Goal: Task Accomplishment & Management: Manage account settings

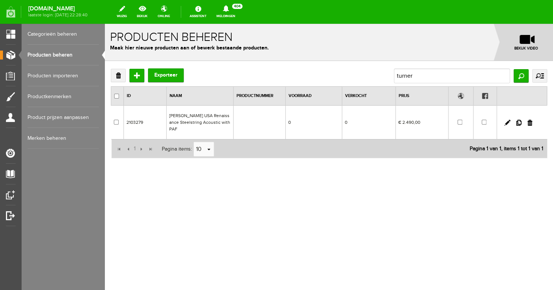
click at [66, 52] on link "Producten beheren" at bounding box center [63, 55] width 71 height 21
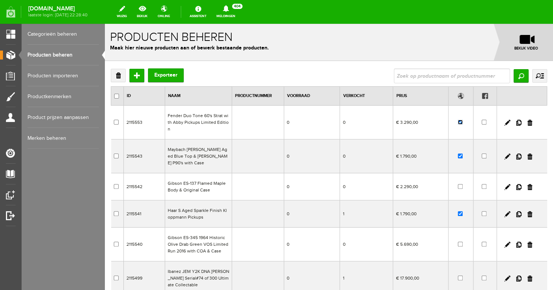
click at [460, 120] on input "checkbox" at bounding box center [460, 122] width 5 height 5
checkbox input "false"
click at [462, 154] on input "checkbox" at bounding box center [460, 156] width 5 height 5
checkbox input "false"
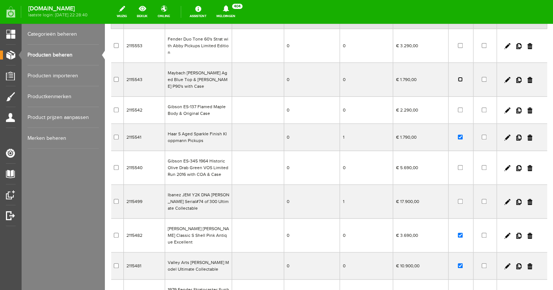
scroll to position [81, 0]
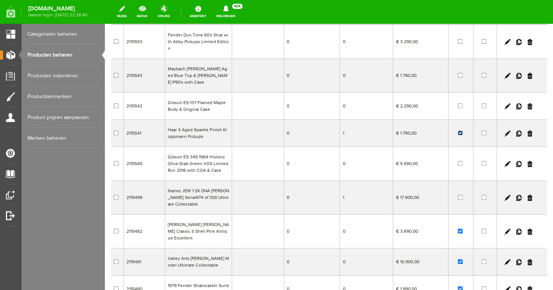
click at [460, 131] on input "checkbox" at bounding box center [460, 133] width 5 height 5
checkbox input "false"
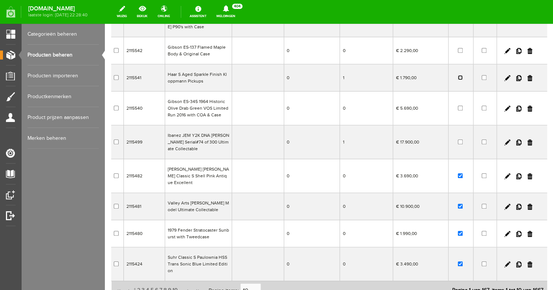
scroll to position [143, 0]
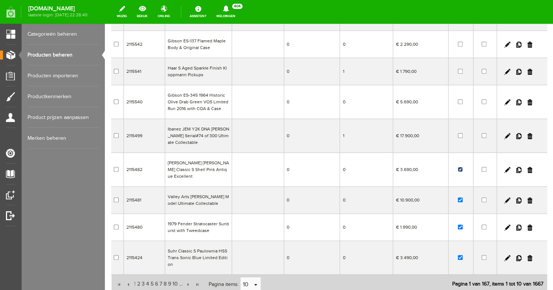
click at [461, 167] on input "checkbox" at bounding box center [460, 169] width 5 height 5
checkbox input "false"
click at [462, 198] on input "checkbox" at bounding box center [460, 200] width 5 height 5
checkbox input "false"
click at [460, 225] on input "checkbox" at bounding box center [460, 227] width 5 height 5
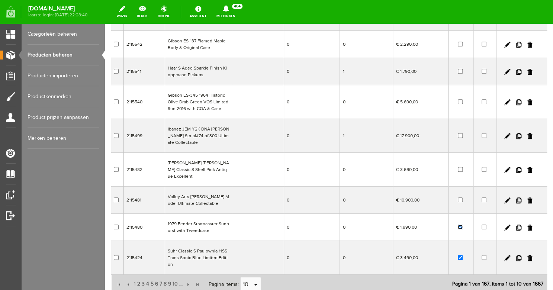
checkbox input "false"
click at [462, 255] on input "checkbox" at bounding box center [460, 257] width 5 height 5
checkbox input "false"
click at [140, 277] on span "2" at bounding box center [139, 284] width 4 height 15
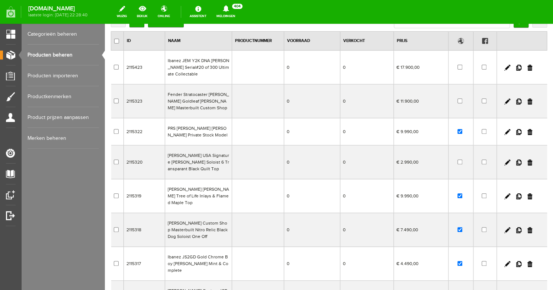
scroll to position [52, 0]
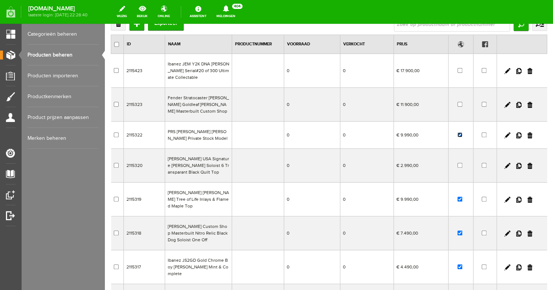
click at [460, 135] on input "checkbox" at bounding box center [460, 134] width 5 height 5
checkbox input "false"
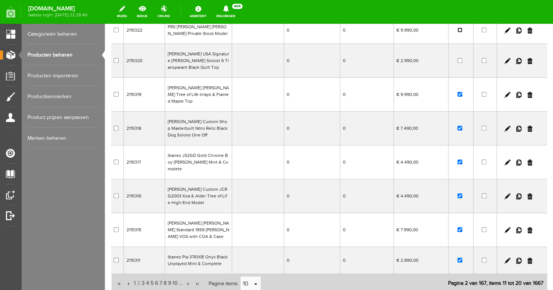
scroll to position [157, 0]
click at [460, 92] on input "checkbox" at bounding box center [460, 94] width 5 height 5
checkbox input "false"
click at [461, 125] on input "checkbox" at bounding box center [460, 127] width 5 height 5
checkbox input "false"
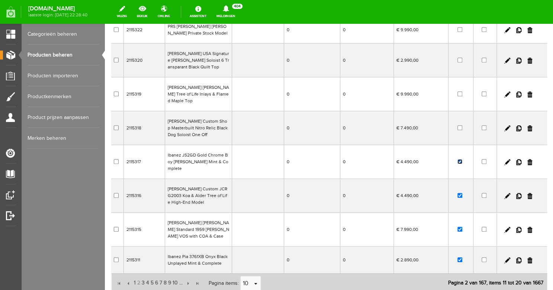
click at [461, 159] on input "checkbox" at bounding box center [460, 161] width 5 height 5
checkbox input "false"
click at [460, 193] on input "checkbox" at bounding box center [460, 195] width 5 height 5
checkbox input "false"
click at [462, 227] on input "checkbox" at bounding box center [460, 229] width 5 height 5
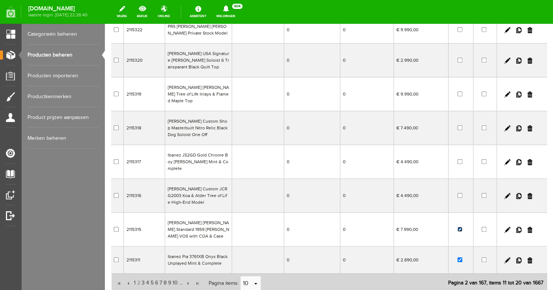
checkbox input "false"
click at [461, 258] on input "checkbox" at bounding box center [460, 260] width 5 height 5
checkbox input "false"
click at [143, 276] on span "3" at bounding box center [143, 283] width 4 height 15
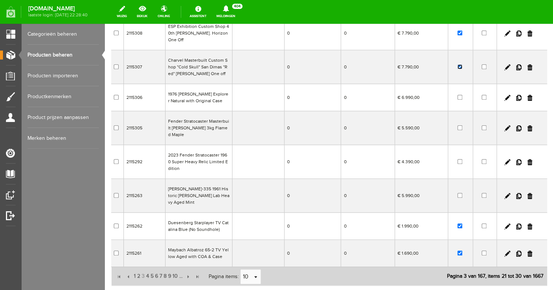
click at [459, 64] on input "checkbox" at bounding box center [460, 66] width 5 height 5
checkbox input "false"
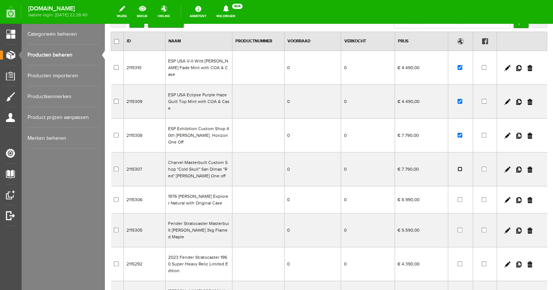
scroll to position [44, 0]
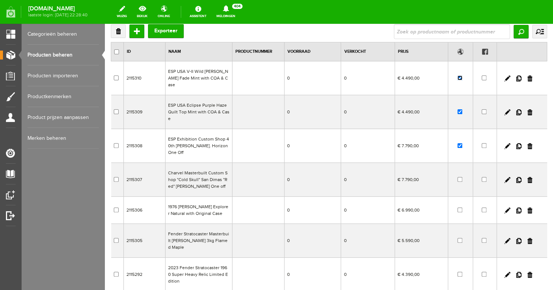
click at [461, 77] on input "checkbox" at bounding box center [460, 78] width 5 height 5
checkbox input "false"
click at [460, 109] on input "checkbox" at bounding box center [460, 111] width 5 height 5
checkbox input "false"
click at [461, 143] on input "checkbox" at bounding box center [460, 145] width 5 height 5
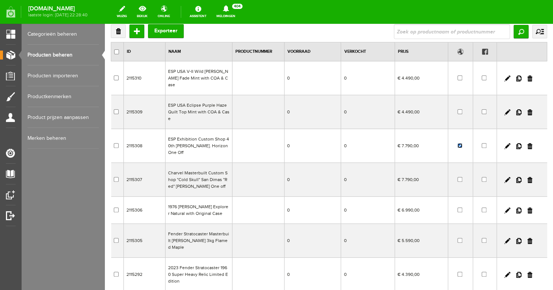
checkbox input "false"
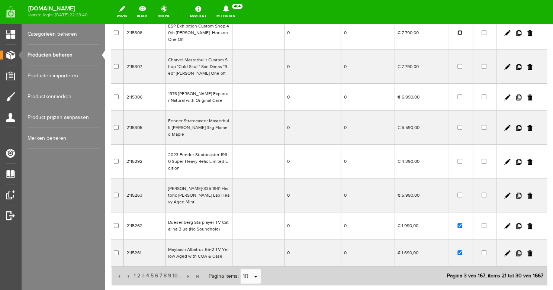
scroll to position [189, 0]
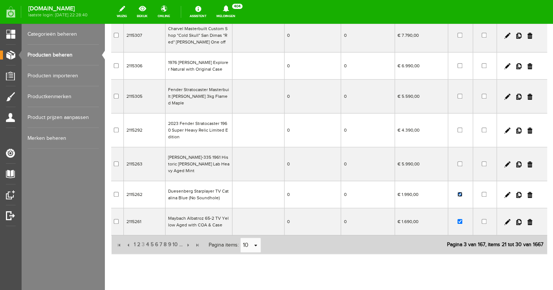
click at [461, 192] on input "checkbox" at bounding box center [460, 194] width 5 height 5
checkbox input "false"
click at [461, 219] on input "checkbox" at bounding box center [460, 221] width 5 height 5
checkbox input "false"
click at [147, 237] on span "4" at bounding box center [148, 244] width 4 height 15
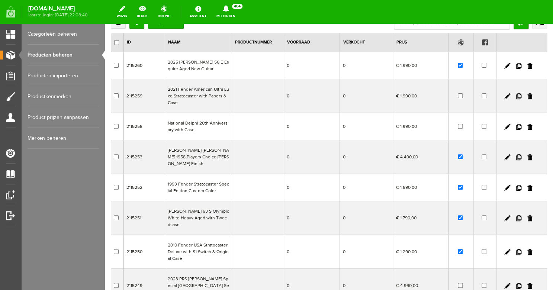
scroll to position [22, 0]
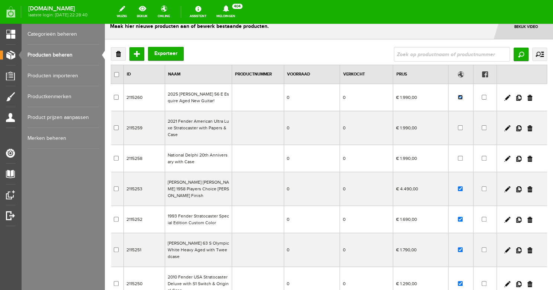
click at [461, 98] on input "checkbox" at bounding box center [460, 97] width 5 height 5
checkbox input "false"
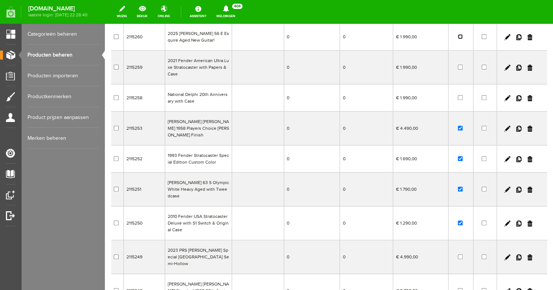
scroll to position [91, 0]
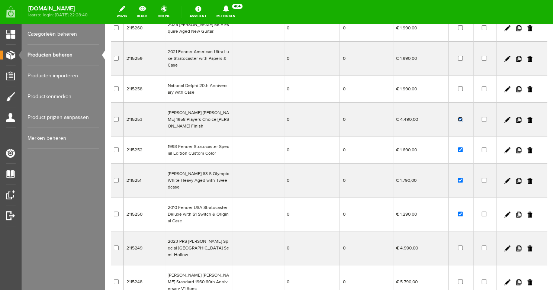
click at [461, 117] on input "checkbox" at bounding box center [460, 119] width 5 height 5
checkbox input "false"
click at [462, 147] on input "checkbox" at bounding box center [460, 149] width 5 height 5
checkbox input "false"
click at [460, 178] on input "checkbox" at bounding box center [460, 180] width 5 height 5
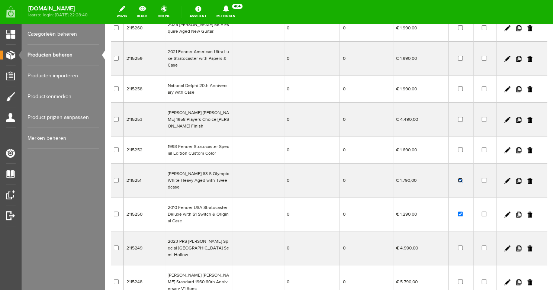
checkbox input "false"
click at [461, 212] on input "checkbox" at bounding box center [460, 214] width 5 height 5
checkbox input "false"
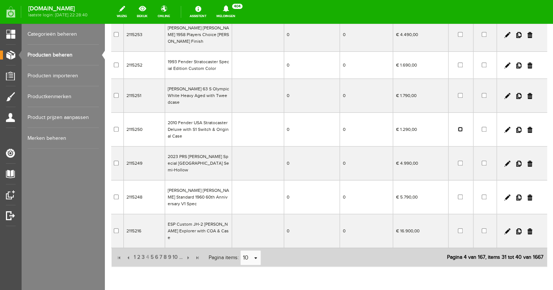
scroll to position [182, 0]
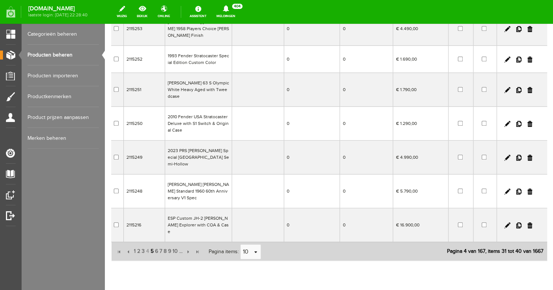
click at [151, 244] on span "5" at bounding box center [152, 251] width 4 height 15
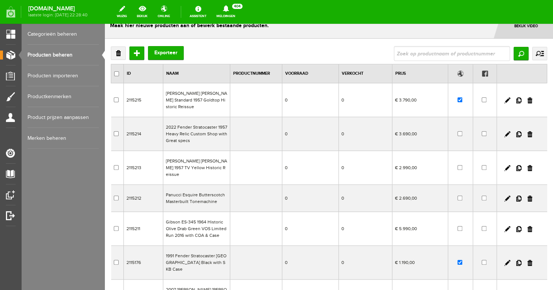
scroll to position [5, 0]
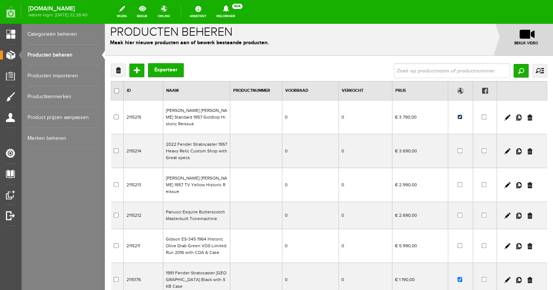
click at [459, 116] on input "checkbox" at bounding box center [460, 117] width 5 height 5
checkbox input "false"
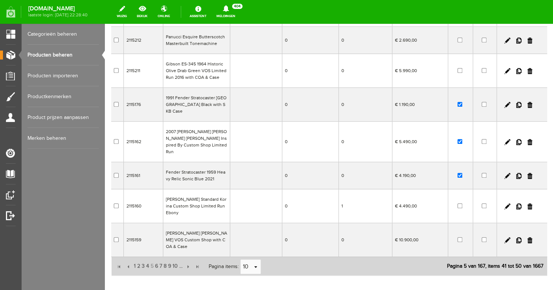
scroll to position [182, 0]
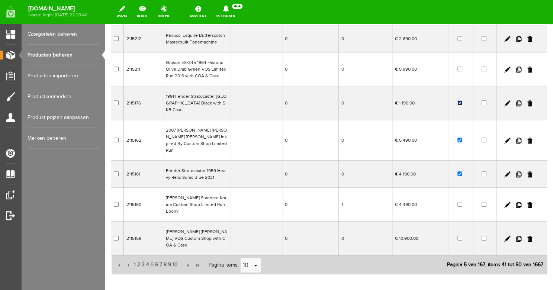
click at [460, 100] on input "checkbox" at bounding box center [460, 102] width 5 height 5
checkbox input "false"
click at [460, 138] on input "checkbox" at bounding box center [460, 140] width 5 height 5
checkbox input "false"
click at [461, 172] on input "checkbox" at bounding box center [460, 174] width 5 height 5
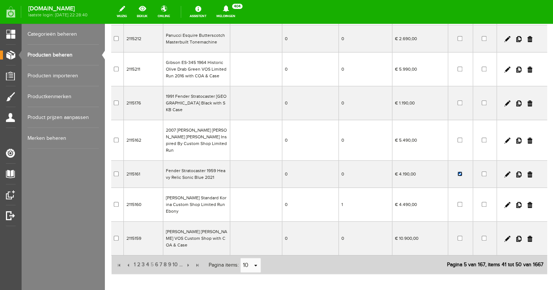
checkbox input "false"
click at [157, 258] on span "6" at bounding box center [156, 265] width 4 height 15
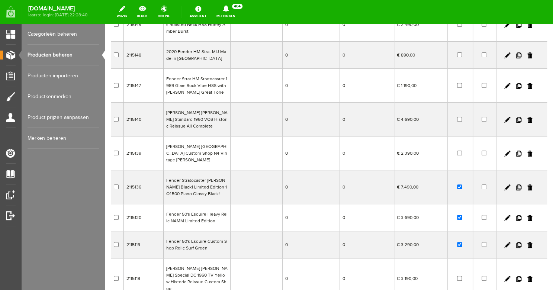
scroll to position [60, 0]
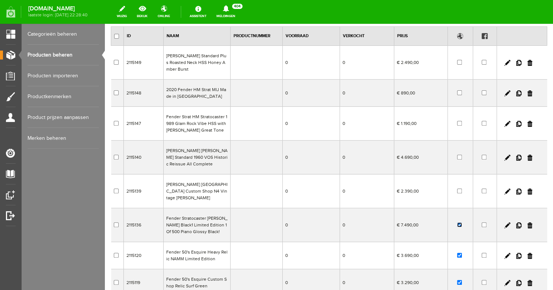
click at [460, 223] on input "checkbox" at bounding box center [459, 225] width 5 height 5
checkbox input "false"
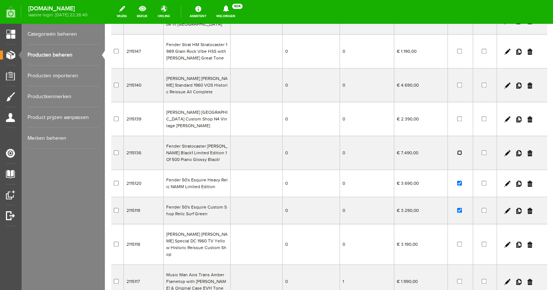
scroll to position [137, 0]
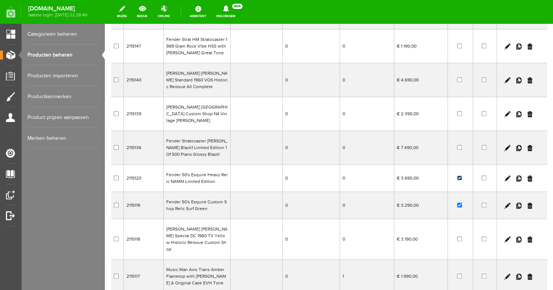
click at [460, 176] on input "checkbox" at bounding box center [459, 178] width 5 height 5
checkbox input "false"
click at [460, 203] on input "checkbox" at bounding box center [459, 205] width 5 height 5
checkbox input "false"
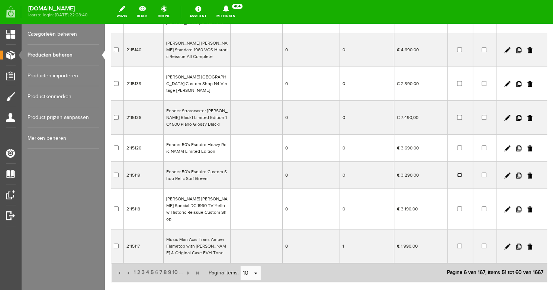
scroll to position [195, 0]
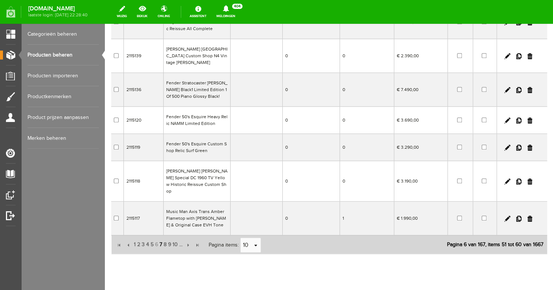
click at [162, 237] on span "7" at bounding box center [161, 244] width 4 height 15
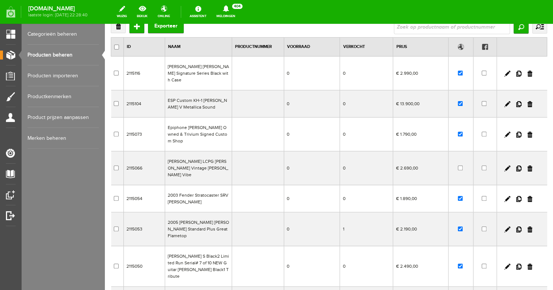
scroll to position [48, 0]
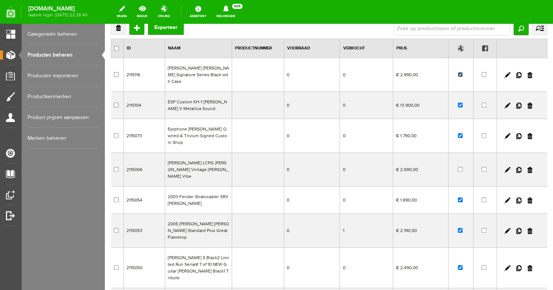
click at [460, 72] on input "checkbox" at bounding box center [460, 74] width 5 height 5
checkbox input "false"
click at [461, 103] on input "checkbox" at bounding box center [460, 105] width 5 height 5
checkbox input "false"
click at [460, 133] on input "checkbox" at bounding box center [460, 135] width 5 height 5
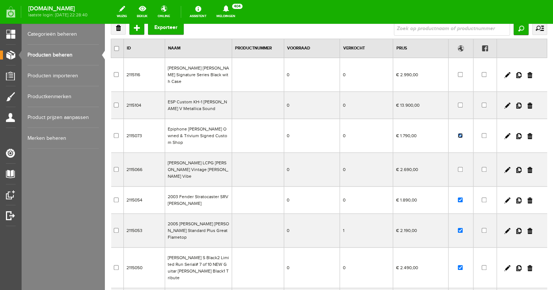
checkbox input "false"
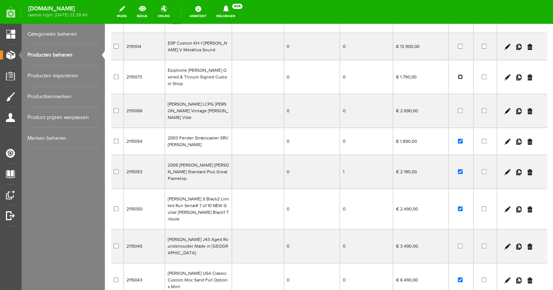
scroll to position [107, 0]
click at [460, 138] on input "checkbox" at bounding box center [460, 140] width 5 height 5
checkbox input "false"
click at [460, 169] on input "checkbox" at bounding box center [460, 171] width 5 height 5
checkbox input "false"
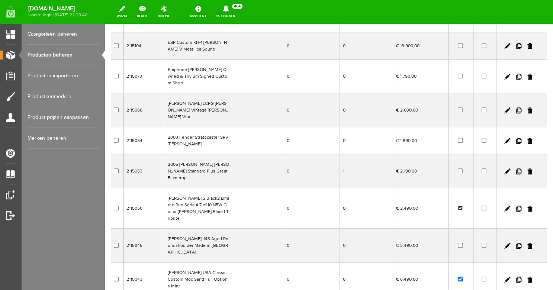
click at [461, 206] on input "checkbox" at bounding box center [460, 208] width 5 height 5
checkbox input "false"
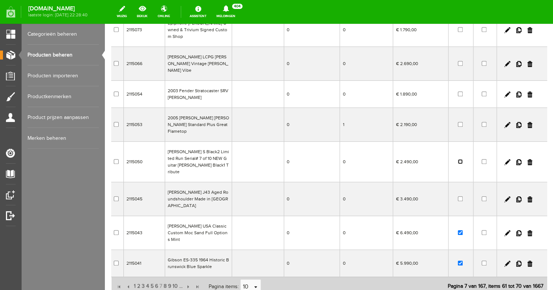
scroll to position [169, 0]
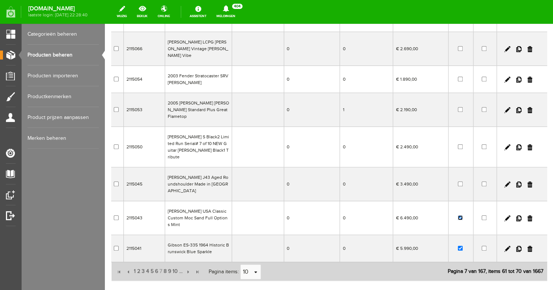
click at [461, 215] on input "checkbox" at bounding box center [460, 217] width 5 height 5
checkbox input "false"
click at [461, 246] on input "checkbox" at bounding box center [460, 248] width 5 height 5
checkbox input "false"
click at [166, 264] on span "8" at bounding box center [165, 271] width 4 height 15
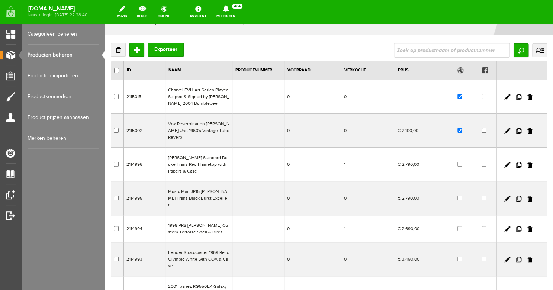
scroll to position [29, 0]
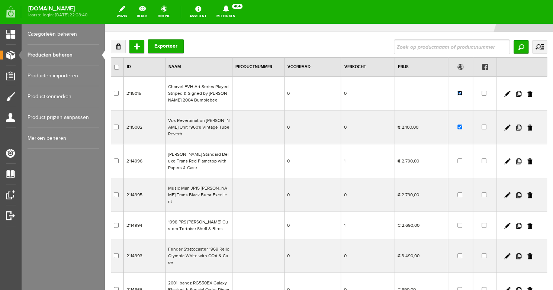
click at [459, 93] on input "checkbox" at bounding box center [460, 93] width 5 height 5
checkbox input "false"
click at [460, 127] on input "checkbox" at bounding box center [460, 127] width 5 height 5
checkbox input "false"
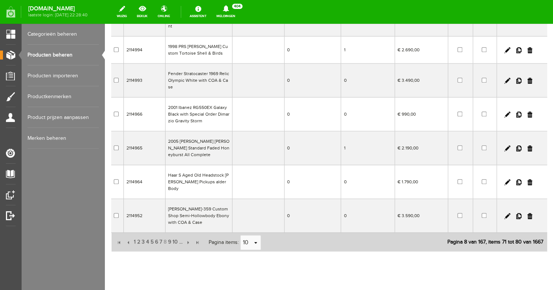
scroll to position [209, 0]
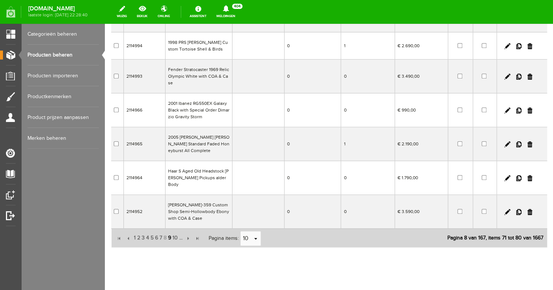
click at [172, 231] on span "9" at bounding box center [169, 238] width 4 height 15
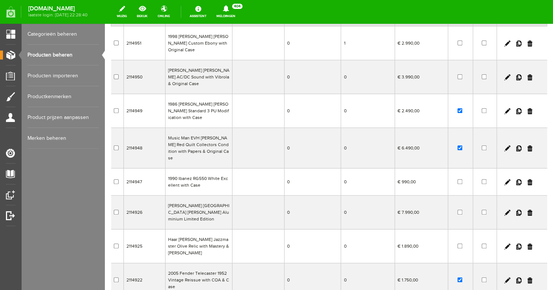
scroll to position [57, 0]
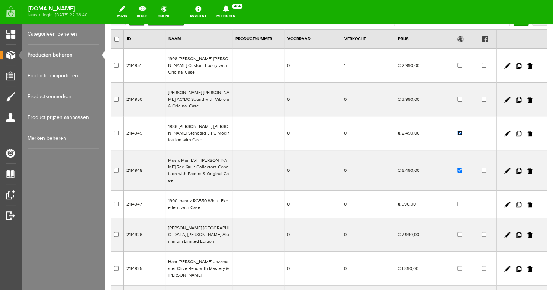
click at [461, 131] on input "checkbox" at bounding box center [460, 133] width 5 height 5
checkbox input "false"
click at [460, 168] on input "checkbox" at bounding box center [460, 170] width 5 height 5
checkbox input "false"
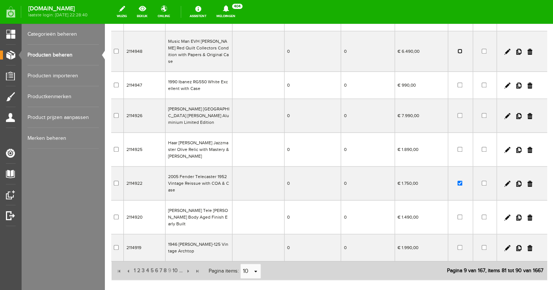
scroll to position [178, 0]
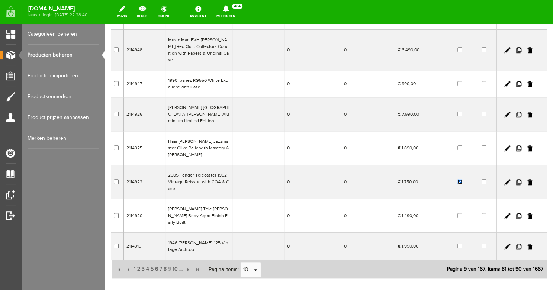
click at [460, 179] on input "checkbox" at bounding box center [460, 181] width 5 height 5
checkbox input "false"
click at [177, 262] on span "10" at bounding box center [175, 269] width 7 height 15
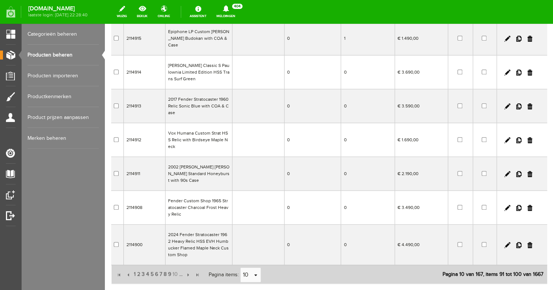
scroll to position [186, 0]
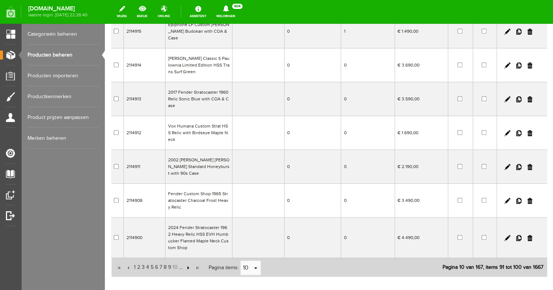
click at [188, 264] on input "button" at bounding box center [187, 268] width 8 height 8
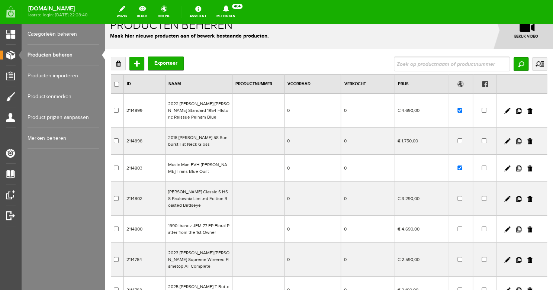
scroll to position [6, 0]
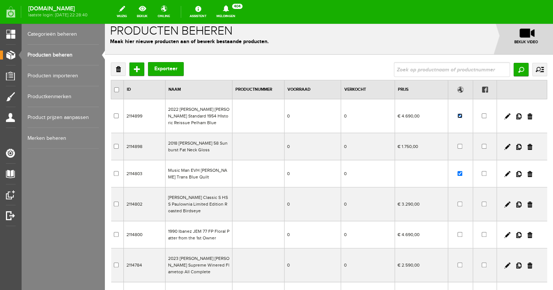
click at [461, 118] on input "checkbox" at bounding box center [460, 115] width 5 height 5
checkbox input "false"
click at [459, 174] on input "checkbox" at bounding box center [460, 173] width 5 height 5
checkbox input "false"
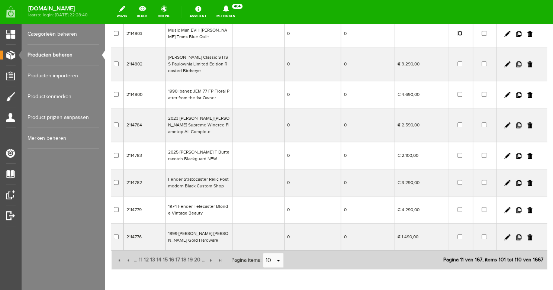
scroll to position [182, 0]
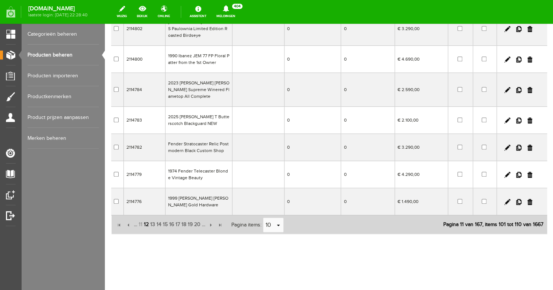
click at [147, 227] on span "12" at bounding box center [146, 224] width 6 height 15
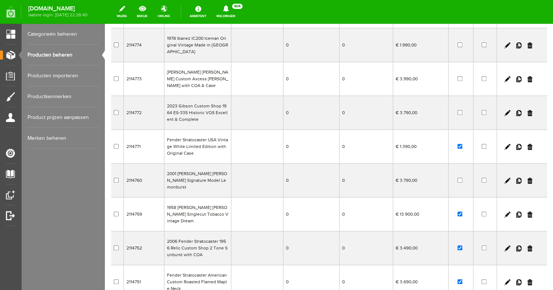
scroll to position [85, 0]
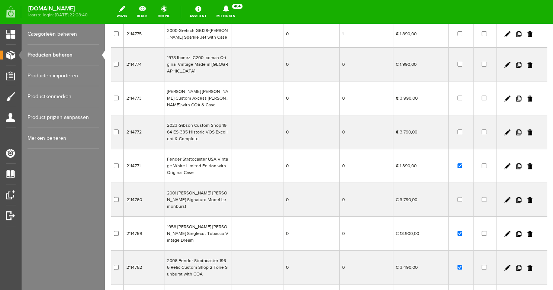
click at [461, 156] on td at bounding box center [460, 166] width 25 height 34
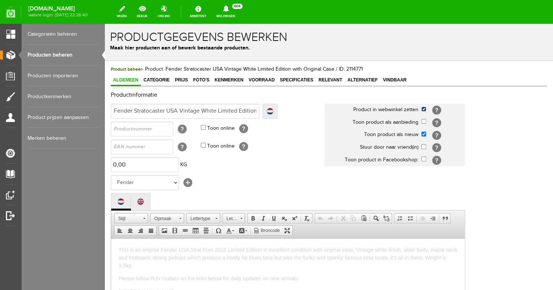
click at [425, 110] on input "checkbox" at bounding box center [424, 109] width 5 height 5
checkbox input "false"
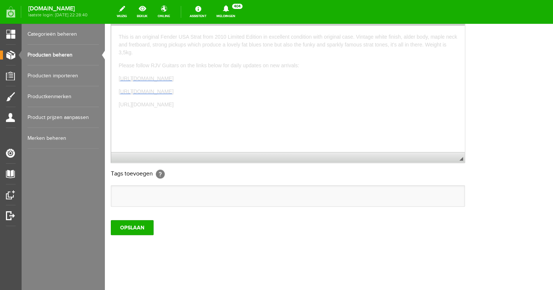
scroll to position [231, 0]
click at [142, 229] on input "OPSLAAN" at bounding box center [132, 227] width 43 height 15
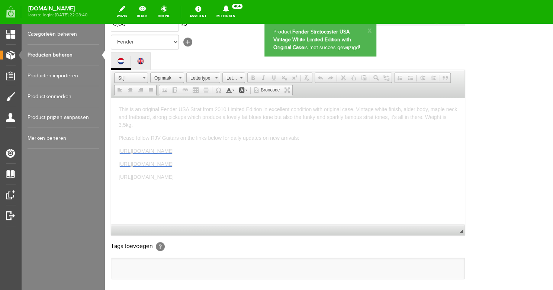
scroll to position [0, 0]
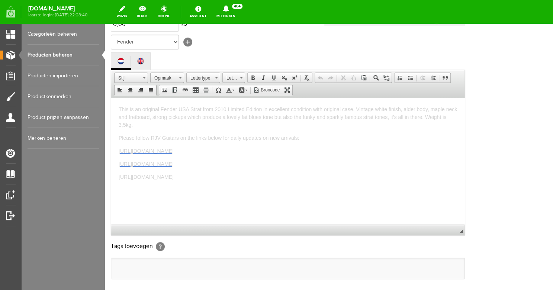
click at [71, 54] on link "Producten beheren" at bounding box center [63, 55] width 71 height 21
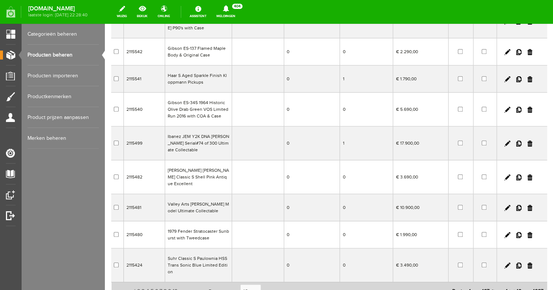
scroll to position [182, 0]
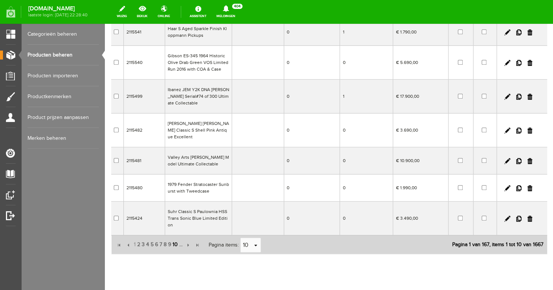
click at [177, 237] on span "10" at bounding box center [175, 244] width 7 height 15
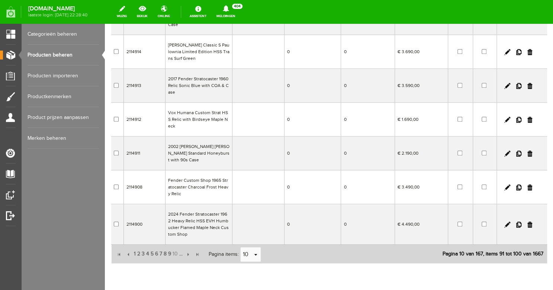
scroll to position [215, 0]
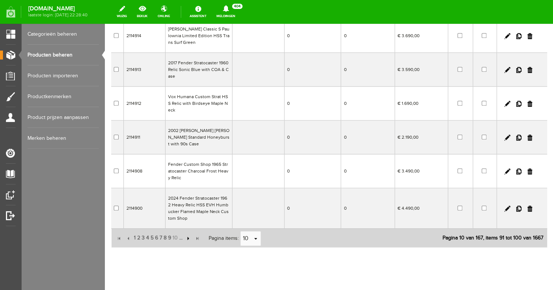
click at [191, 234] on input "button" at bounding box center [187, 238] width 8 height 8
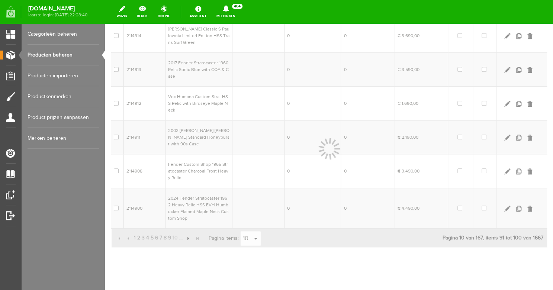
scroll to position [182, 0]
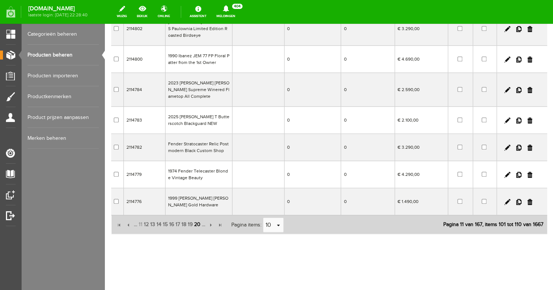
click at [200, 225] on span "20" at bounding box center [198, 224] width 8 height 15
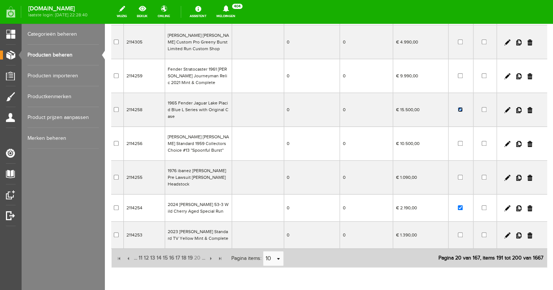
click at [462, 107] on input "checkbox" at bounding box center [460, 109] width 5 height 5
checkbox input "false"
click at [461, 205] on input "checkbox" at bounding box center [460, 207] width 5 height 5
checkbox input "false"
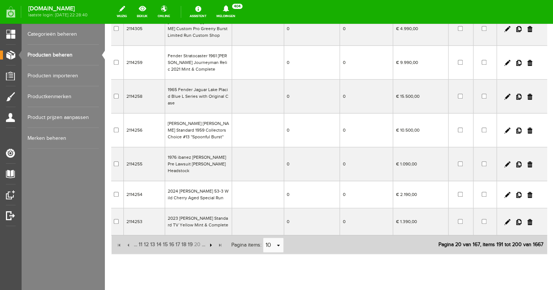
click at [214, 241] on input "button" at bounding box center [210, 245] width 8 height 8
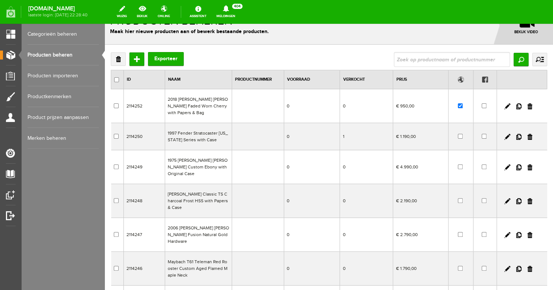
scroll to position [0, 0]
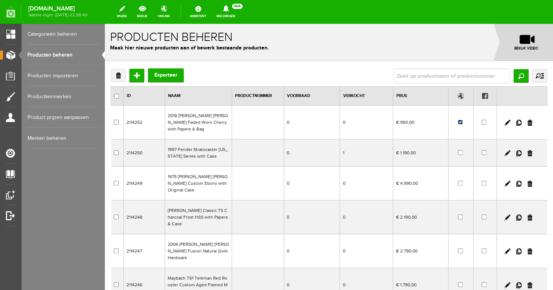
click at [461, 120] on input "checkbox" at bounding box center [460, 122] width 5 height 5
checkbox input "false"
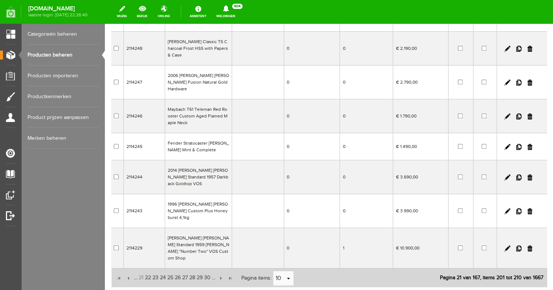
scroll to position [175, 0]
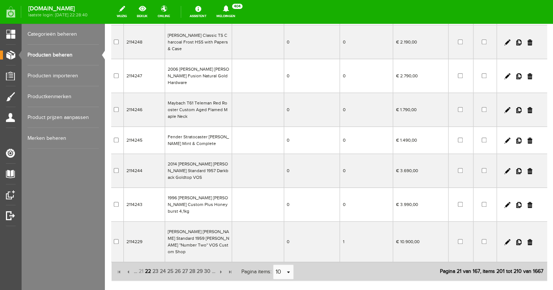
click at [150, 264] on span "22" at bounding box center [147, 271] width 7 height 15
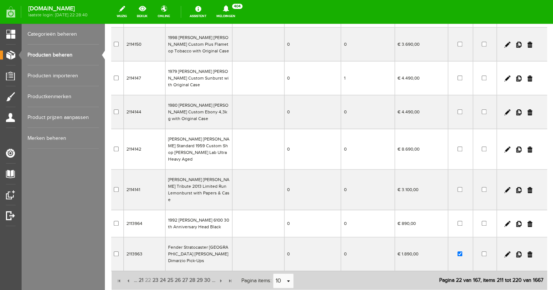
scroll to position [199, 0]
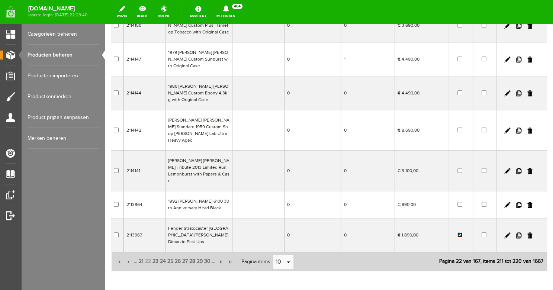
click at [460, 233] on input "checkbox" at bounding box center [460, 235] width 5 height 5
checkbox input "false"
click at [157, 254] on span "23" at bounding box center [155, 261] width 7 height 15
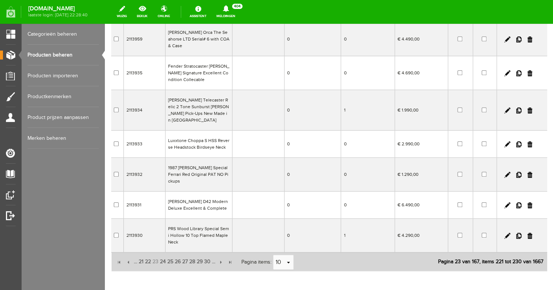
scroll to position [189, 0]
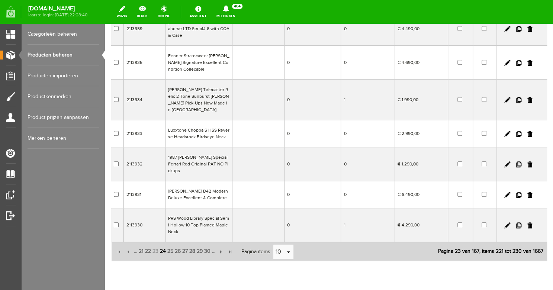
click at [165, 244] on span "24" at bounding box center [162, 251] width 7 height 15
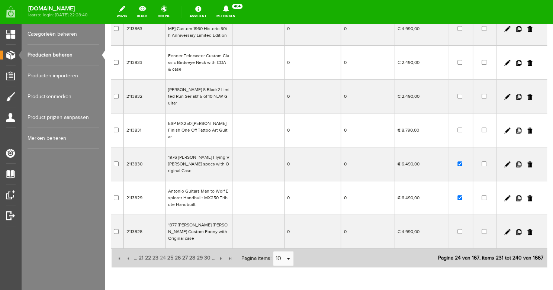
scroll to position [176, 0]
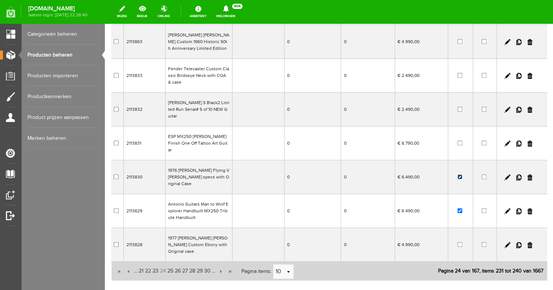
click at [460, 175] on input "checkbox" at bounding box center [460, 177] width 5 height 5
checkbox input "false"
click at [460, 208] on input "checkbox" at bounding box center [460, 210] width 5 height 5
checkbox input "false"
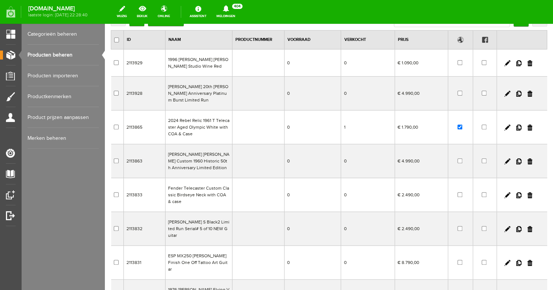
scroll to position [52, 0]
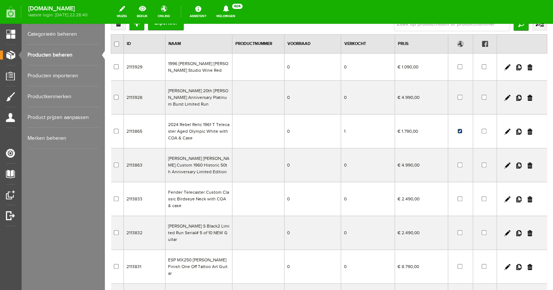
click at [459, 131] on input "checkbox" at bounding box center [460, 131] width 5 height 5
checkbox input "false"
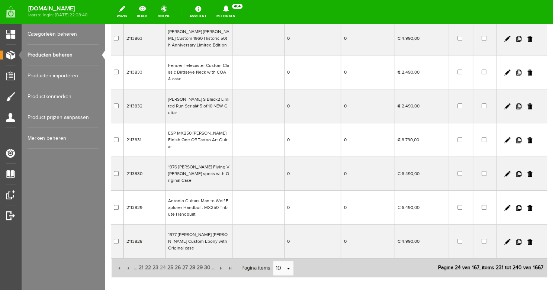
scroll to position [195, 0]
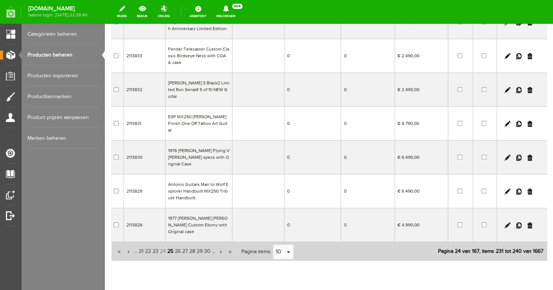
click at [173, 244] on span "25" at bounding box center [170, 251] width 7 height 15
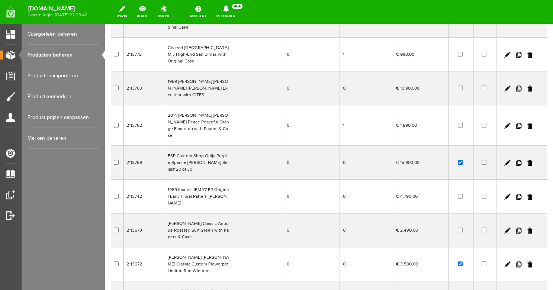
scroll to position [76, 0]
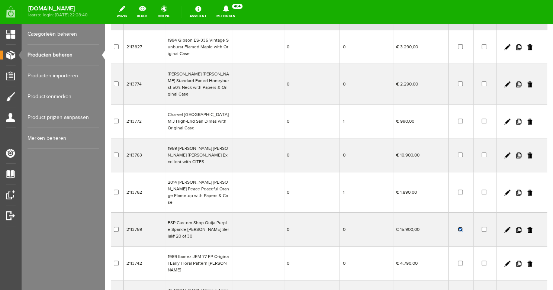
click at [461, 227] on input "checkbox" at bounding box center [460, 229] width 5 height 5
checkbox input "false"
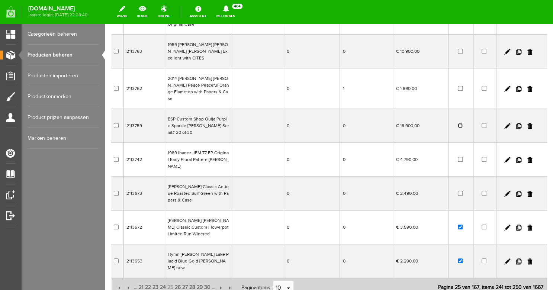
scroll to position [195, 0]
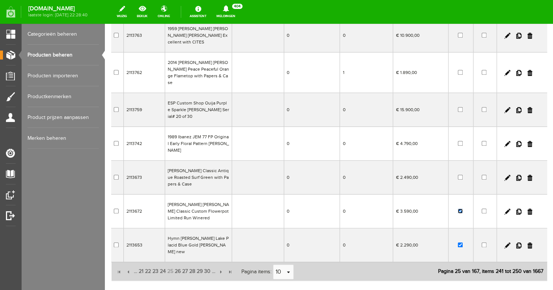
click at [461, 209] on input "checkbox" at bounding box center [460, 211] width 5 height 5
checkbox input "false"
click at [461, 243] on input "checkbox" at bounding box center [460, 245] width 5 height 5
checkbox input "false"
click at [180, 264] on span "26" at bounding box center [177, 271] width 7 height 15
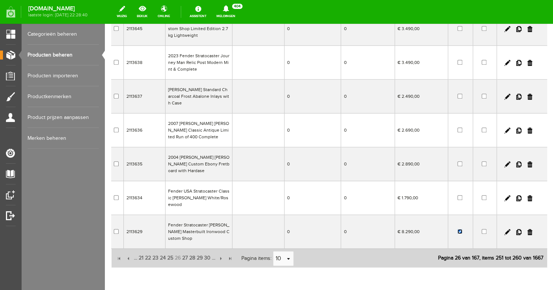
click at [459, 229] on input "checkbox" at bounding box center [460, 231] width 5 height 5
checkbox input "false"
click at [188, 251] on span "27" at bounding box center [185, 258] width 7 height 15
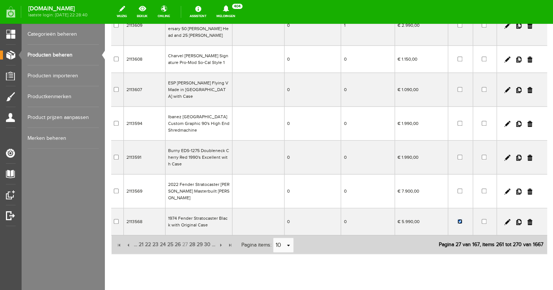
click at [461, 219] on input "checkbox" at bounding box center [460, 221] width 5 height 5
checkbox input "false"
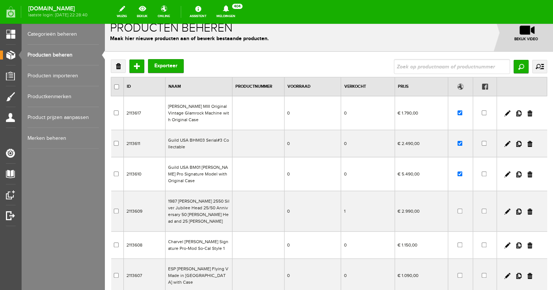
scroll to position [0, 0]
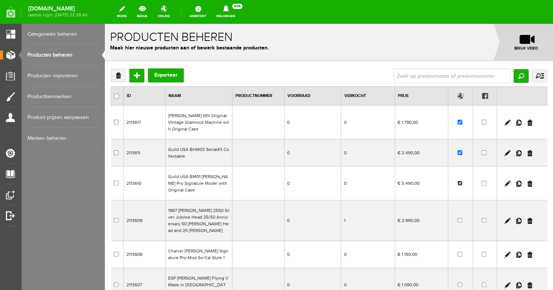
click at [460, 183] on input "checkbox" at bounding box center [460, 183] width 5 height 5
checkbox input "false"
click at [459, 153] on input "checkbox" at bounding box center [460, 152] width 5 height 5
checkbox input "false"
click at [460, 122] on input "checkbox" at bounding box center [460, 122] width 5 height 5
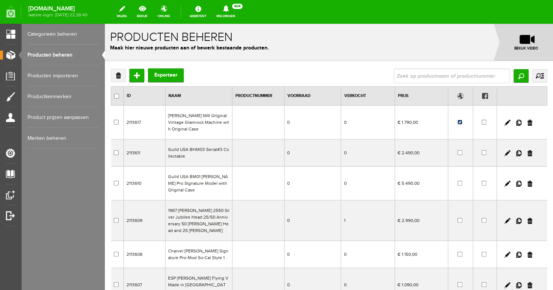
checkbox input "false"
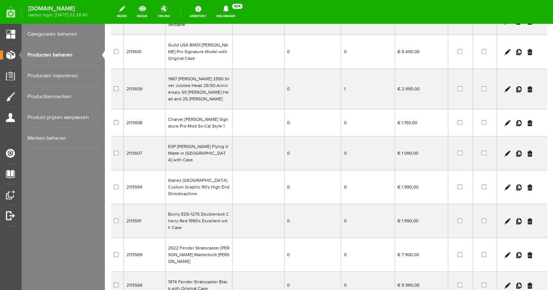
scroll to position [195, 0]
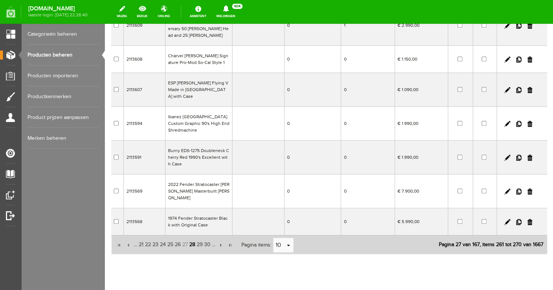
click at [195, 237] on span "28" at bounding box center [192, 244] width 7 height 15
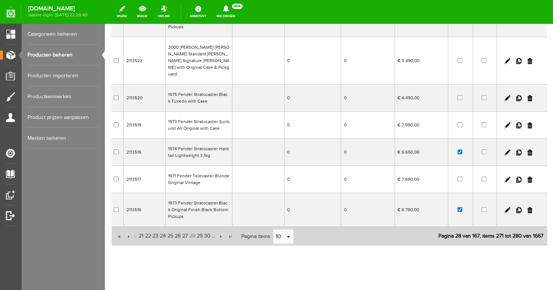
scroll to position [180, 0]
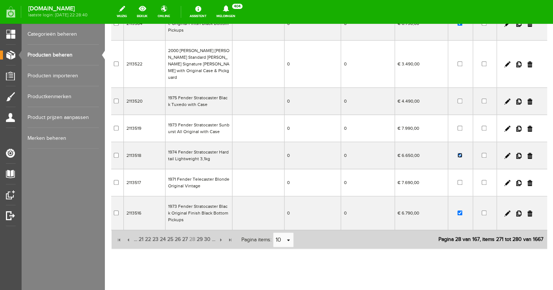
click at [461, 153] on input "checkbox" at bounding box center [460, 155] width 5 height 5
checkbox input "false"
click at [460, 211] on input "checkbox" at bounding box center [460, 213] width 5 height 5
checkbox input "false"
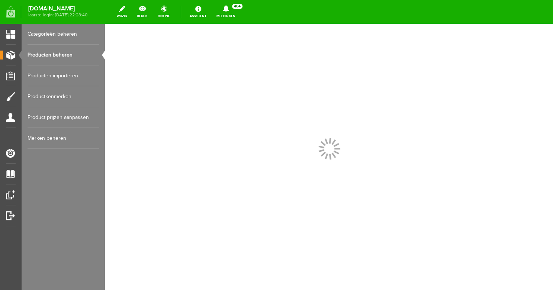
scroll to position [0, 0]
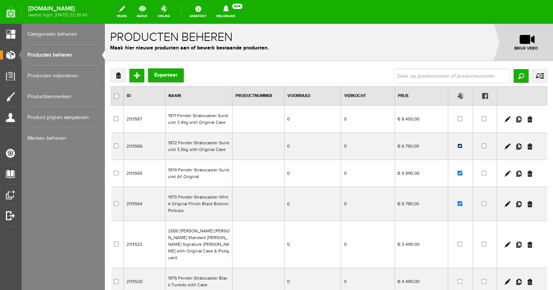
click at [459, 147] on input "checkbox" at bounding box center [460, 146] width 5 height 5
checkbox input "false"
click at [459, 174] on input "checkbox" at bounding box center [460, 173] width 5 height 5
checkbox input "false"
click at [461, 203] on input "checkbox" at bounding box center [460, 203] width 5 height 5
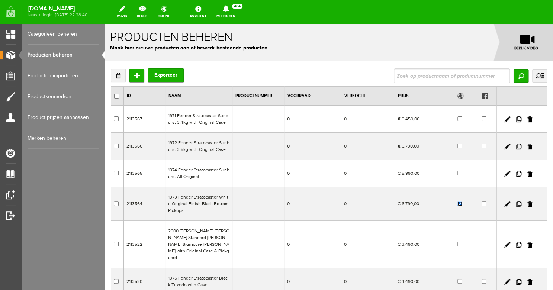
checkbox input "false"
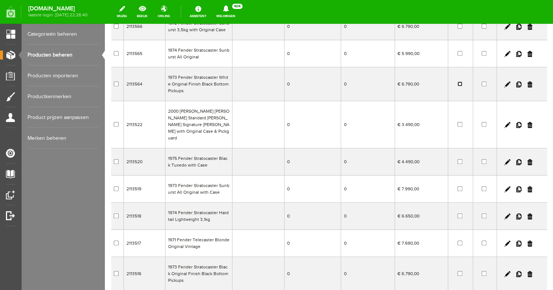
scroll to position [189, 0]
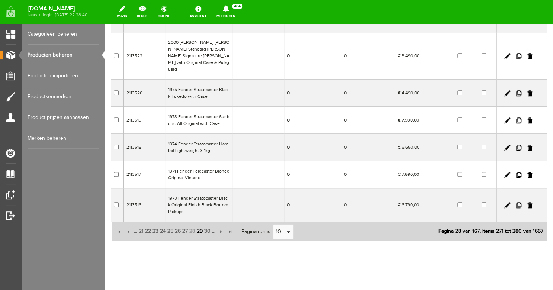
click at [204, 226] on span "29" at bounding box center [199, 231] width 7 height 15
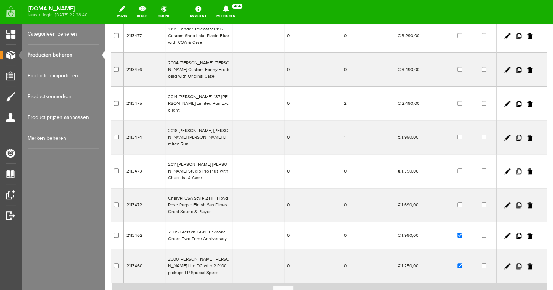
scroll to position [147, 0]
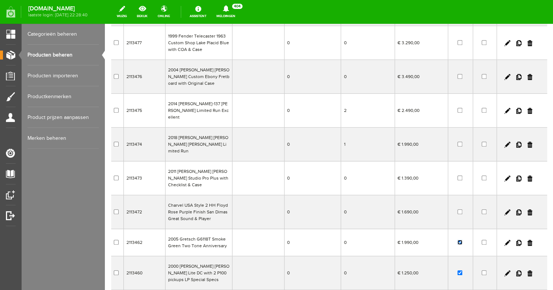
click at [460, 240] on input "checkbox" at bounding box center [460, 242] width 5 height 5
checkbox input "false"
click at [462, 271] on input "checkbox" at bounding box center [460, 273] width 5 height 5
checkbox input "false"
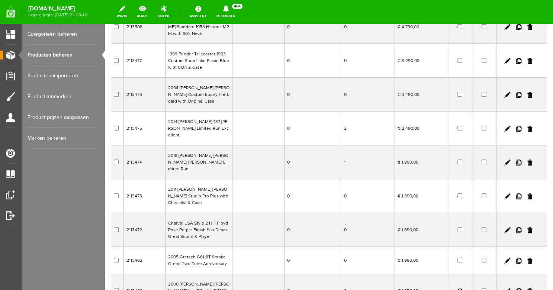
scroll to position [195, 0]
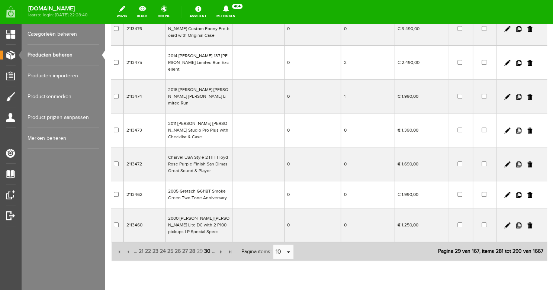
click at [211, 244] on span "30" at bounding box center [208, 251] width 8 height 15
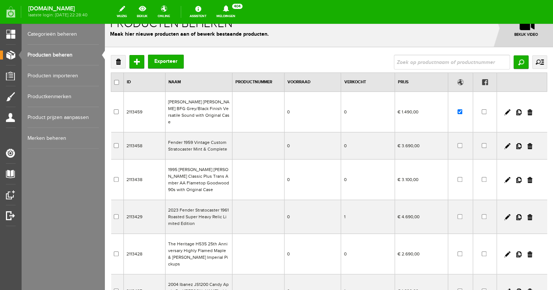
scroll to position [8, 0]
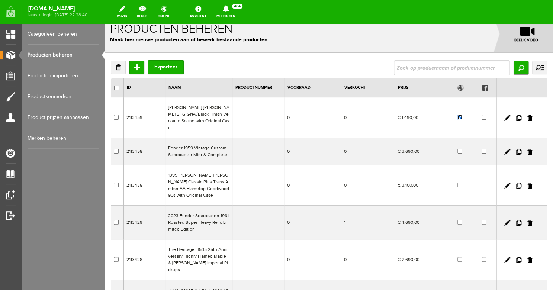
click at [460, 115] on input "checkbox" at bounding box center [460, 117] width 5 height 5
checkbox input "false"
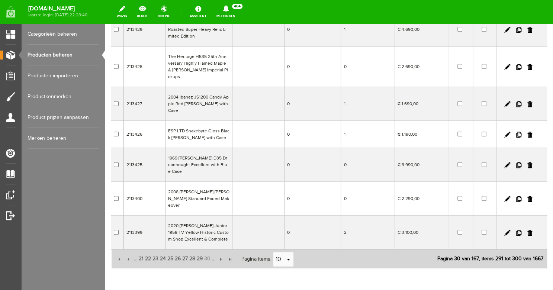
scroll to position [202, 0]
click at [224, 255] on input "button" at bounding box center [220, 259] width 8 height 8
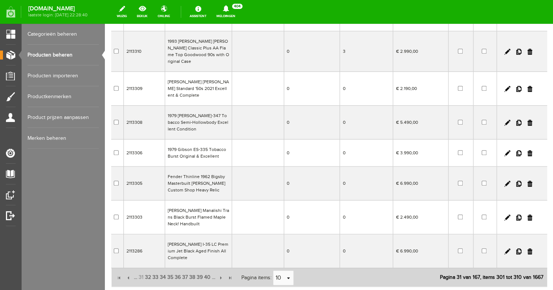
scroll to position [209, 0]
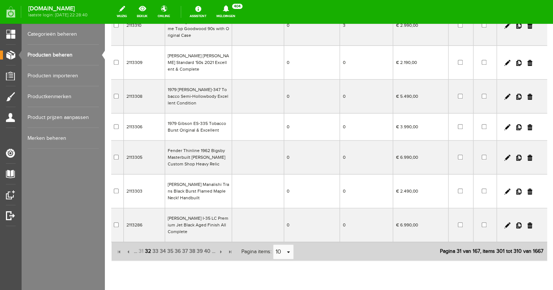
click at [150, 244] on span "32" at bounding box center [147, 251] width 7 height 15
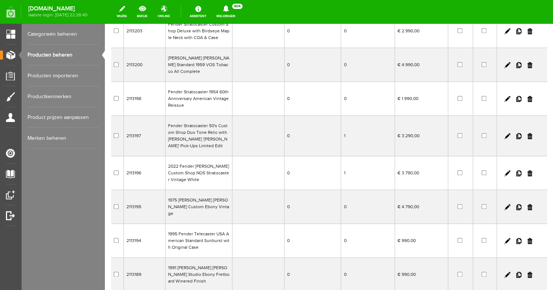
scroll to position [171, 0]
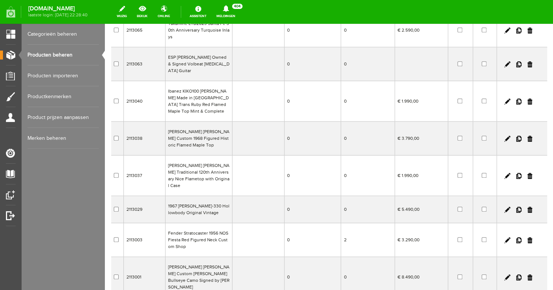
scroll to position [215, 0]
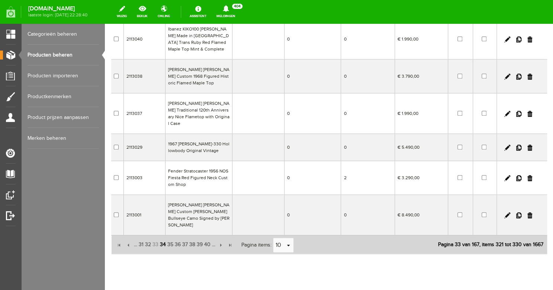
click at [163, 237] on span "34" at bounding box center [162, 244] width 7 height 15
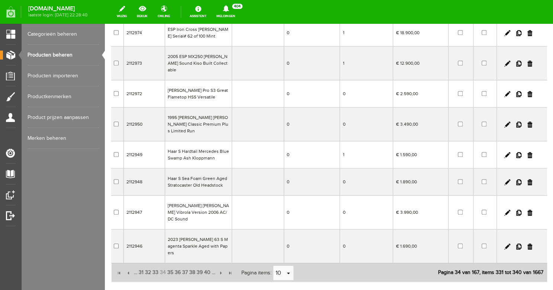
scroll to position [152, 0]
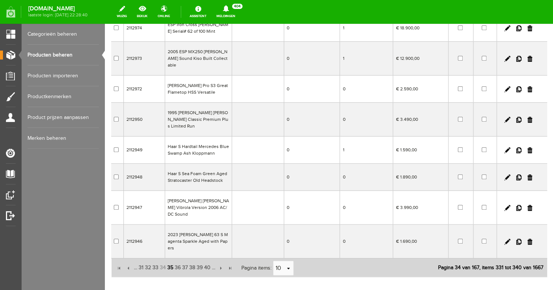
click at [172, 260] on span "35" at bounding box center [170, 267] width 7 height 15
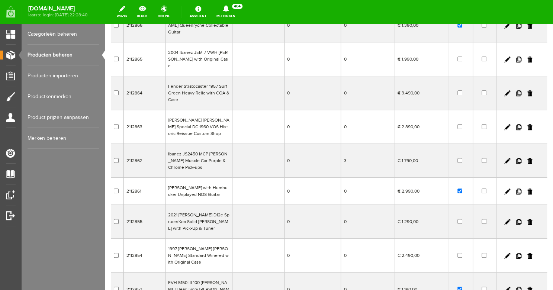
scroll to position [122, 0]
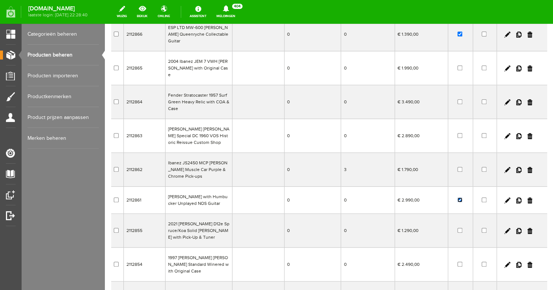
click at [459, 198] on input "checkbox" at bounding box center [460, 200] width 5 height 5
checkbox input "false"
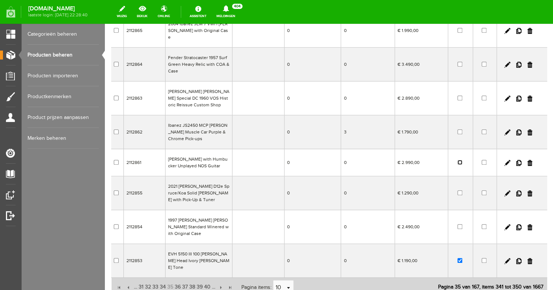
scroll to position [169, 0]
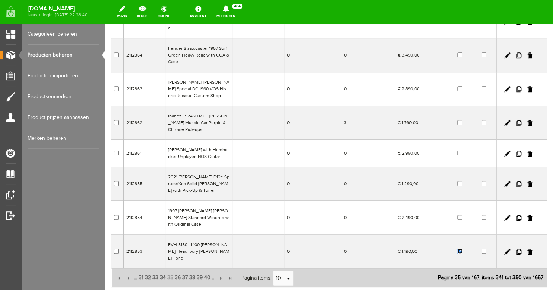
click at [462, 249] on input "checkbox" at bounding box center [460, 251] width 5 height 5
checkbox input "false"
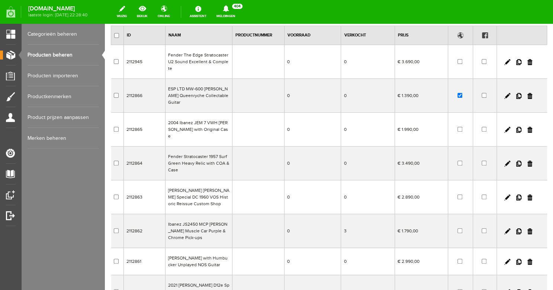
scroll to position [48, 0]
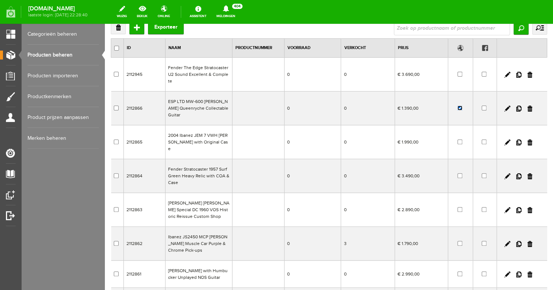
click at [460, 109] on input "checkbox" at bounding box center [460, 108] width 5 height 5
checkbox input "false"
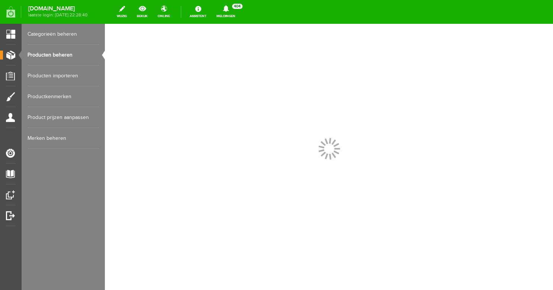
scroll to position [202, 0]
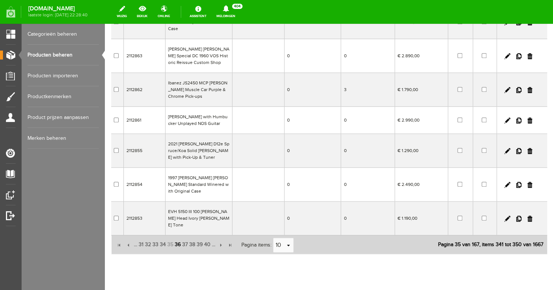
click at [179, 237] on span "36" at bounding box center [177, 244] width 7 height 15
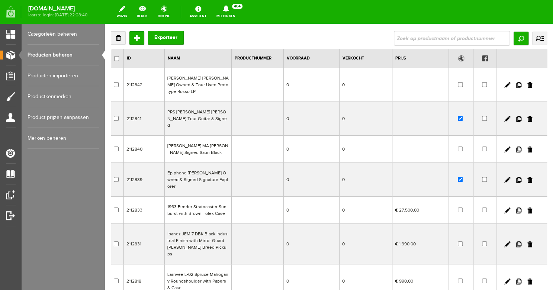
scroll to position [26, 0]
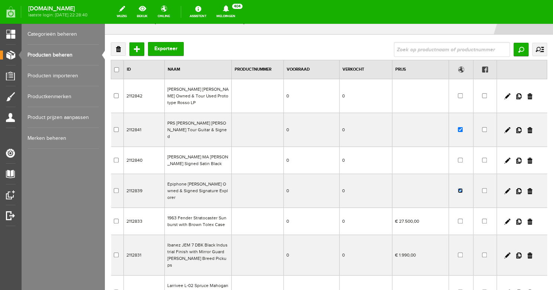
click at [461, 188] on input "checkbox" at bounding box center [460, 190] width 5 height 5
checkbox input "false"
click at [460, 128] on input "checkbox" at bounding box center [460, 129] width 5 height 5
checkbox input "false"
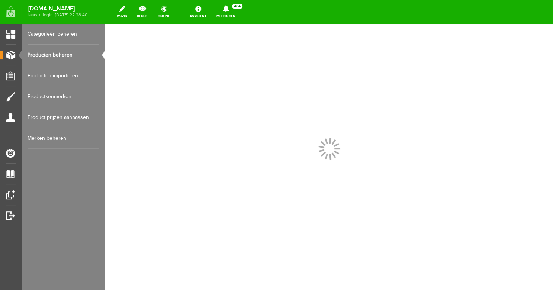
scroll to position [183, 0]
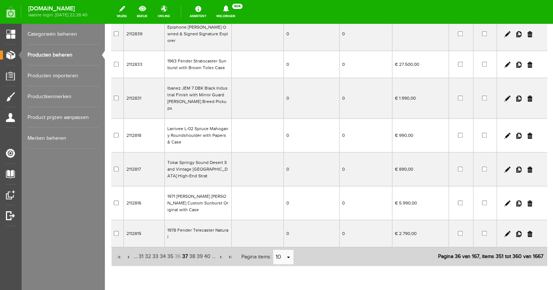
click at [188, 249] on span "37" at bounding box center [185, 256] width 7 height 15
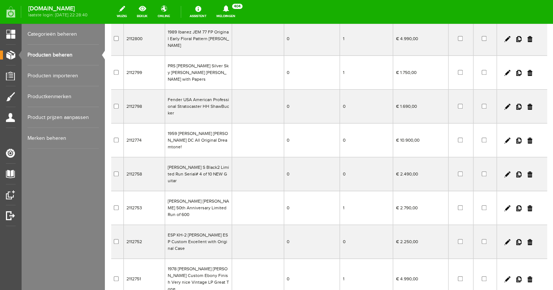
scroll to position [202, 0]
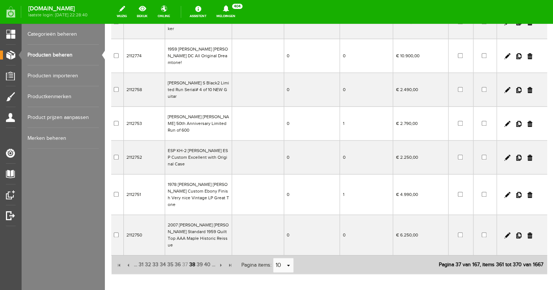
click at [195, 258] on span "38" at bounding box center [192, 265] width 7 height 15
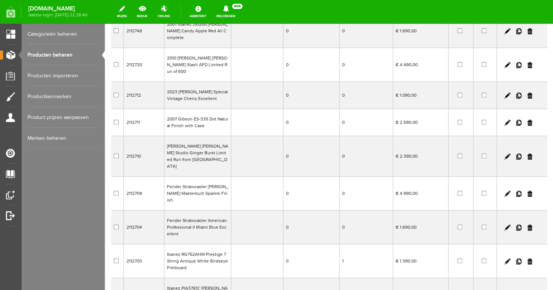
scroll to position [195, 0]
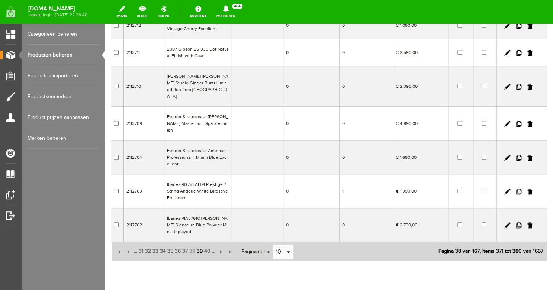
click at [201, 244] on span "39" at bounding box center [199, 251] width 7 height 15
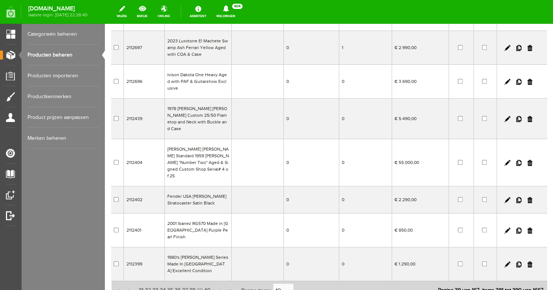
scroll to position [202, 0]
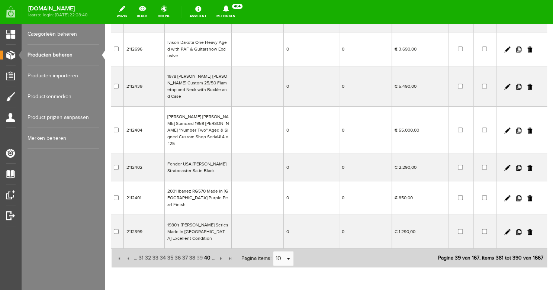
click at [211, 251] on span "40" at bounding box center [208, 258] width 8 height 15
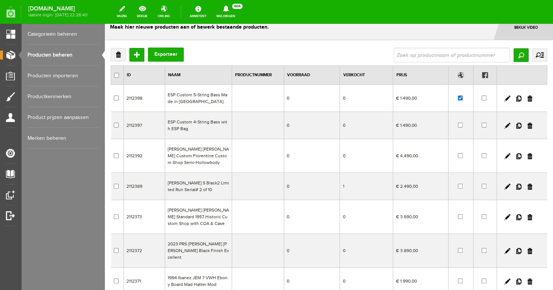
scroll to position [0, 0]
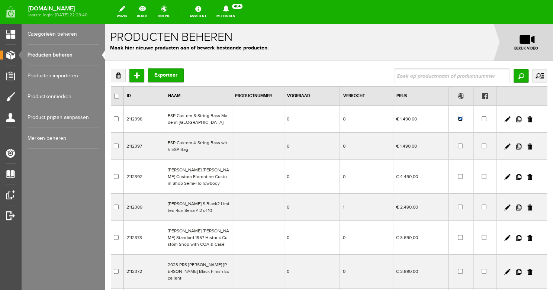
click at [461, 119] on input "checkbox" at bounding box center [460, 118] width 5 height 5
checkbox input "false"
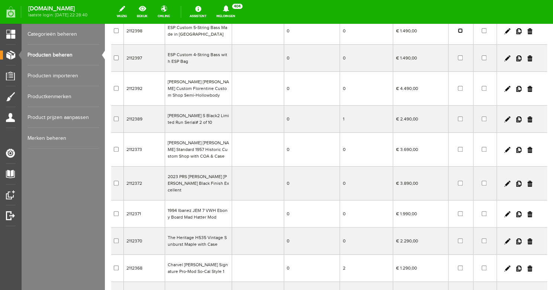
scroll to position [189, 0]
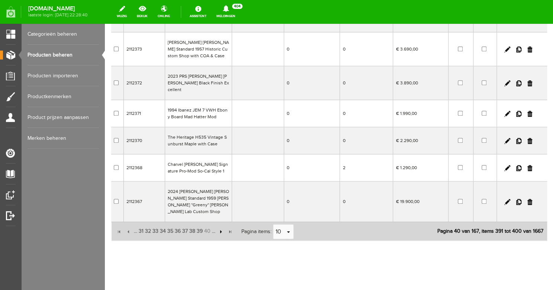
click at [222, 228] on input "button" at bounding box center [220, 232] width 8 height 8
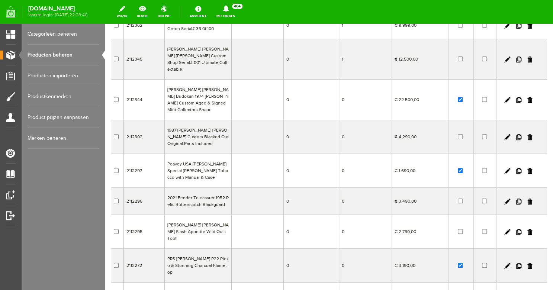
scroll to position [76, 0]
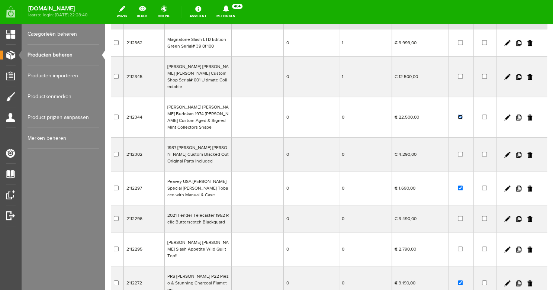
click at [461, 115] on input "checkbox" at bounding box center [460, 117] width 5 height 5
checkbox input "false"
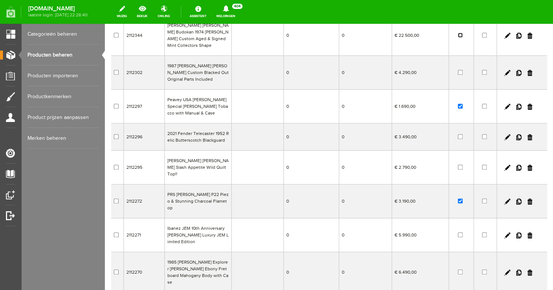
scroll to position [169, 0]
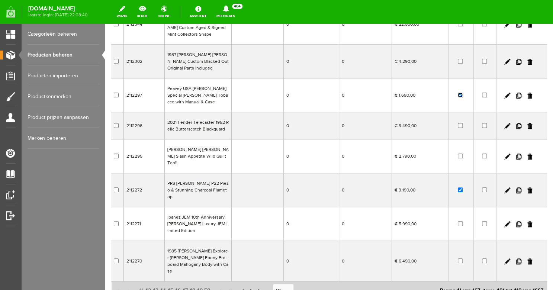
click at [461, 93] on input "checkbox" at bounding box center [460, 95] width 5 height 5
checkbox input "false"
click at [462, 188] on input "checkbox" at bounding box center [460, 190] width 5 height 5
checkbox input "false"
click at [146, 284] on span "42" at bounding box center [147, 291] width 7 height 15
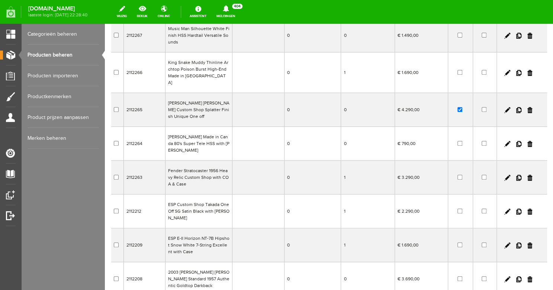
scroll to position [93, 0]
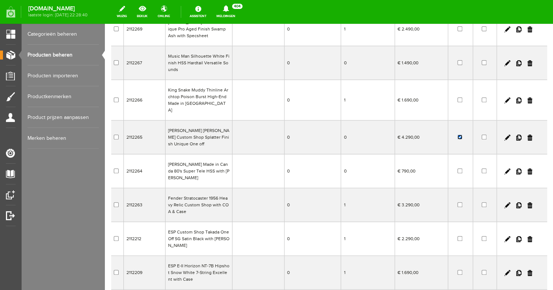
click at [460, 135] on input "checkbox" at bounding box center [460, 137] width 5 height 5
checkbox input "false"
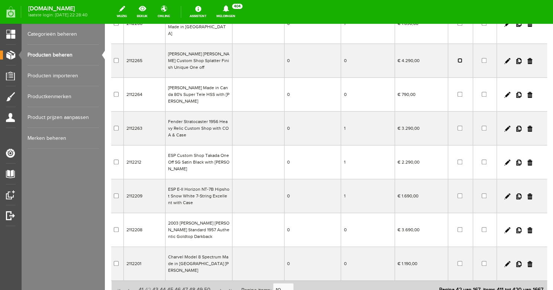
scroll to position [209, 0]
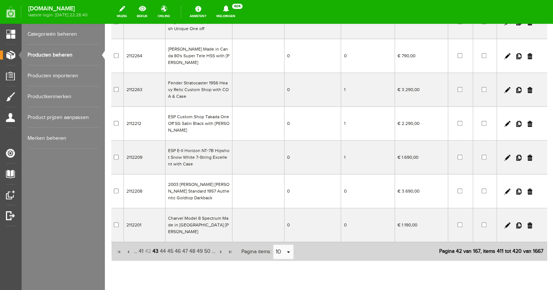
click at [154, 244] on span "43" at bounding box center [155, 251] width 7 height 15
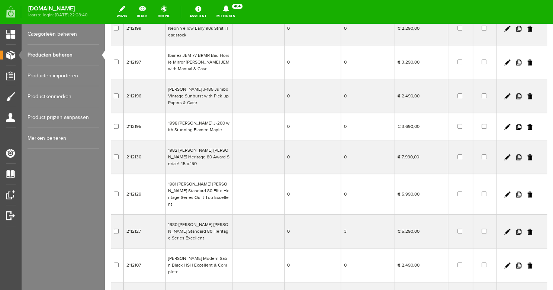
scroll to position [202, 0]
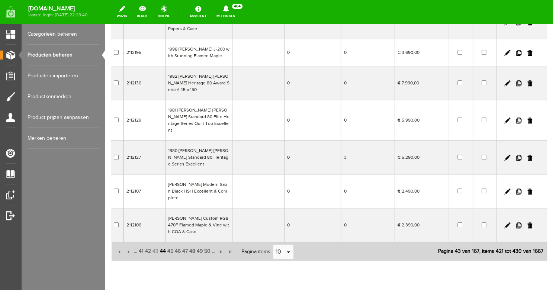
click at [164, 244] on span "44" at bounding box center [162, 251] width 7 height 15
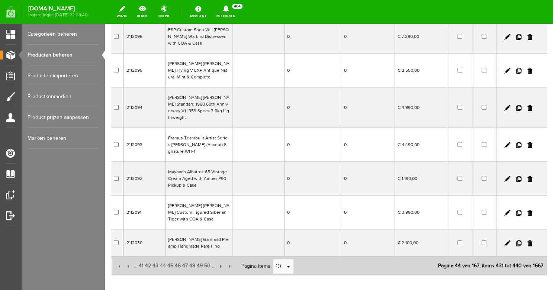
scroll to position [209, 0]
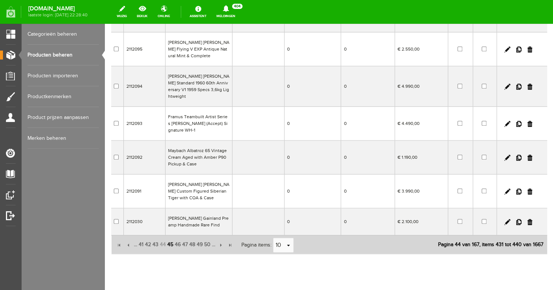
click at [173, 237] on span "45" at bounding box center [170, 244] width 7 height 15
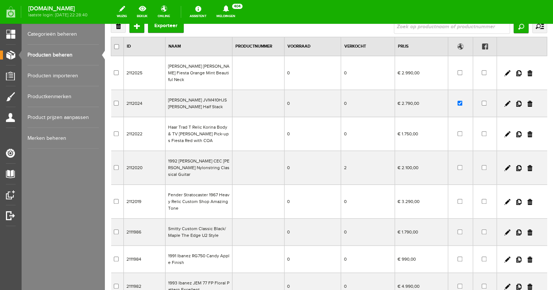
scroll to position [0, 0]
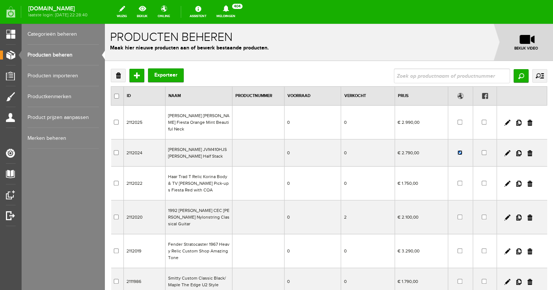
click at [461, 150] on input "checkbox" at bounding box center [460, 152] width 5 height 5
checkbox input "false"
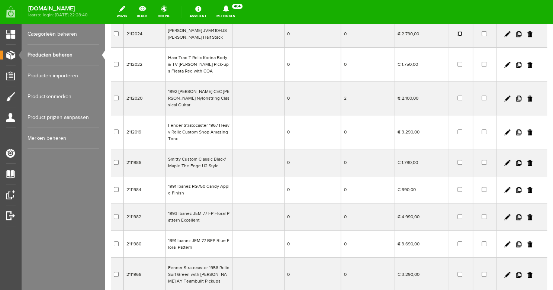
scroll to position [182, 0]
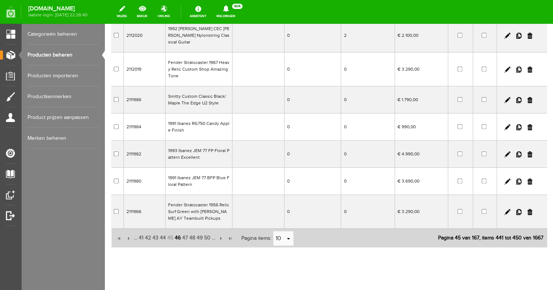
click at [181, 231] on span "46" at bounding box center [177, 238] width 7 height 15
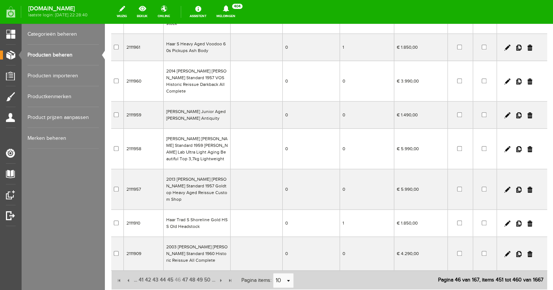
scroll to position [202, 0]
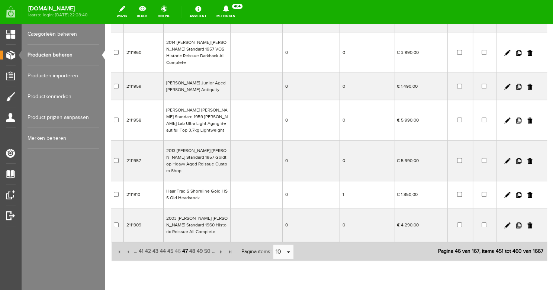
click at [189, 244] on span "47" at bounding box center [185, 251] width 7 height 15
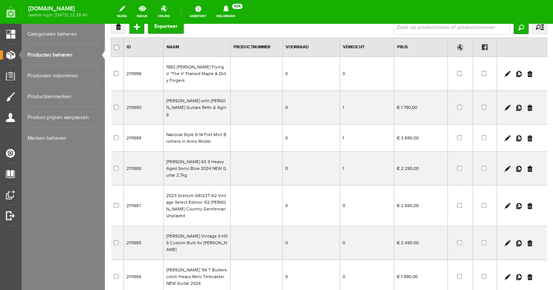
scroll to position [209, 0]
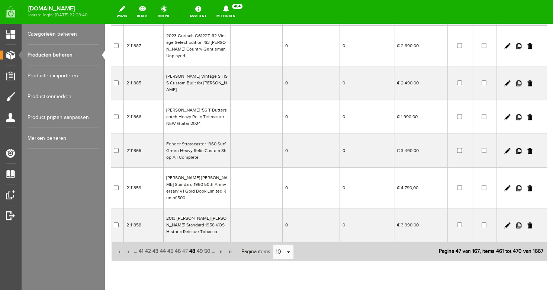
click at [195, 244] on span "48" at bounding box center [192, 251] width 7 height 15
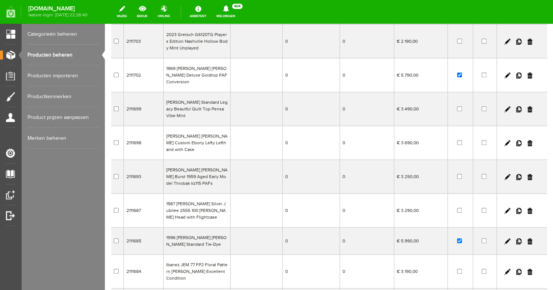
scroll to position [116, 0]
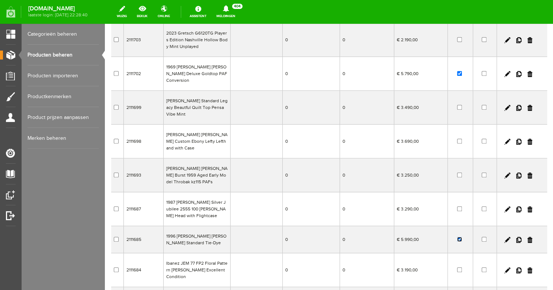
click at [460, 237] on input "checkbox" at bounding box center [459, 239] width 5 height 5
checkbox input "false"
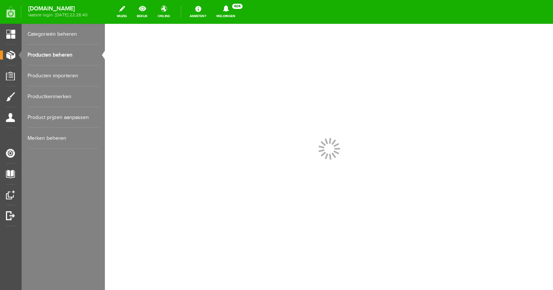
scroll to position [70, 0]
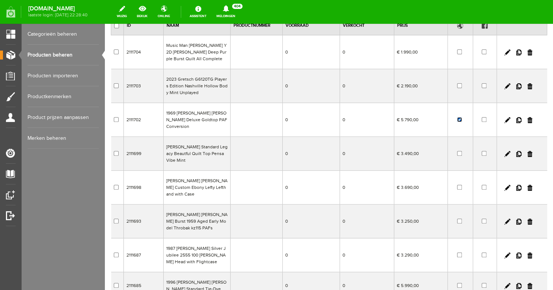
click at [460, 118] on input "checkbox" at bounding box center [459, 119] width 5 height 5
checkbox input "false"
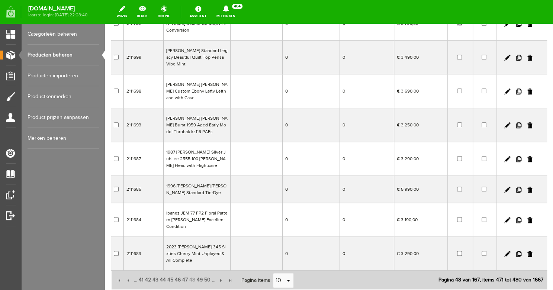
scroll to position [202, 0]
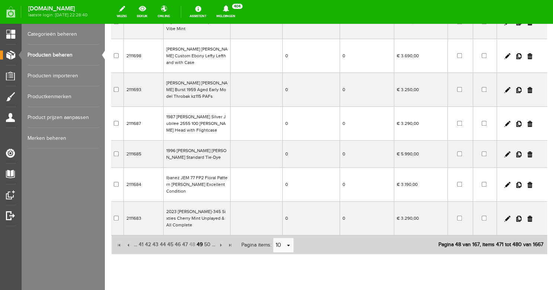
click at [202, 237] on span "49" at bounding box center [199, 244] width 7 height 15
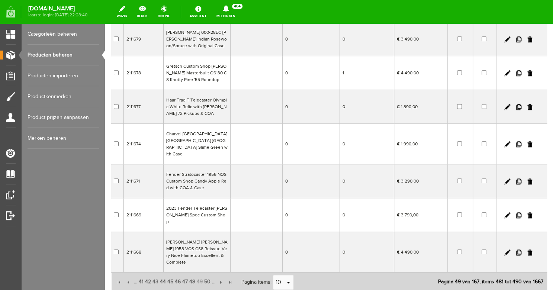
scroll to position [198, 0]
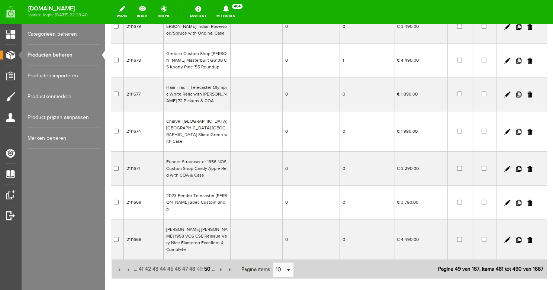
click at [211, 262] on span "50" at bounding box center [208, 269] width 8 height 15
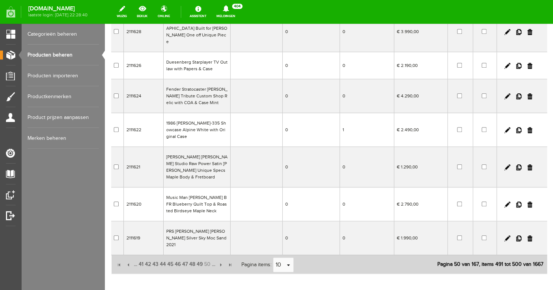
scroll to position [215, 0]
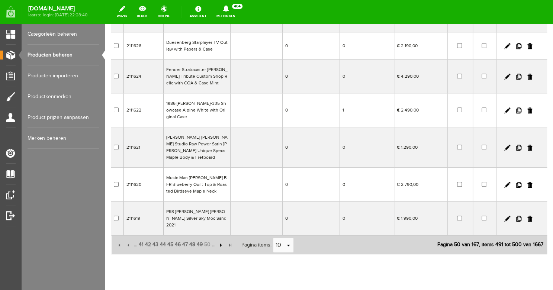
click at [223, 241] on input "button" at bounding box center [220, 245] width 8 height 8
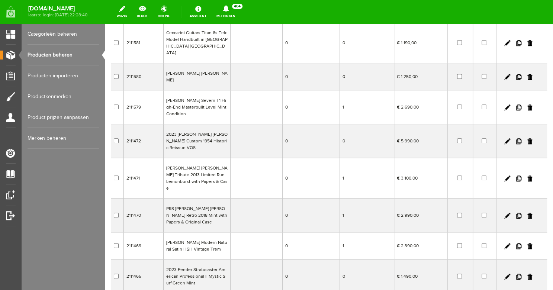
scroll to position [163, 0]
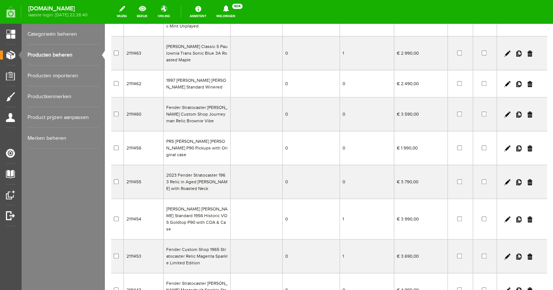
scroll to position [0, 0]
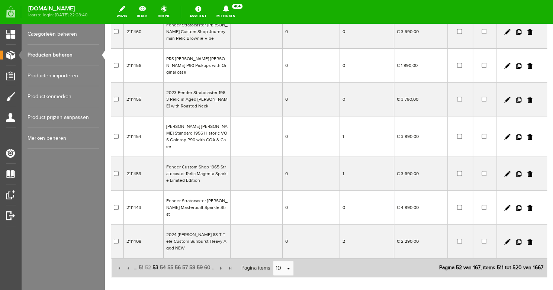
click at [157, 260] on span "53" at bounding box center [155, 267] width 7 height 15
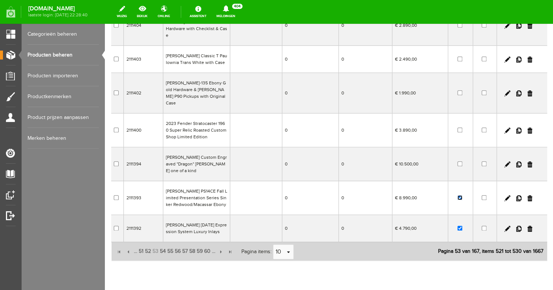
click at [460, 195] on input "checkbox" at bounding box center [460, 197] width 5 height 5
checkbox input "false"
click at [461, 226] on input "checkbox" at bounding box center [460, 228] width 5 height 5
checkbox input "false"
click at [163, 244] on span "54" at bounding box center [162, 251] width 7 height 15
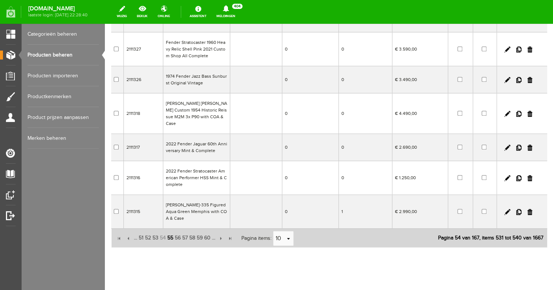
click at [172, 231] on span "55" at bounding box center [170, 238] width 7 height 15
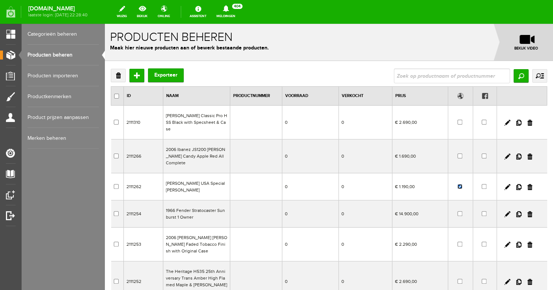
click at [461, 184] on input "checkbox" at bounding box center [460, 186] width 5 height 5
checkbox input "false"
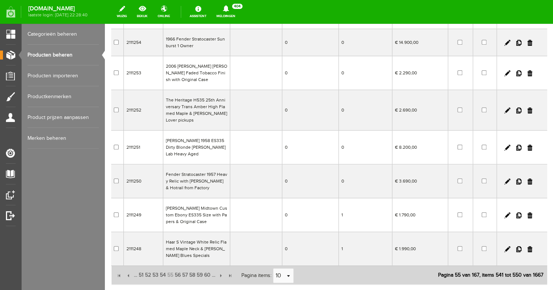
scroll to position [202, 0]
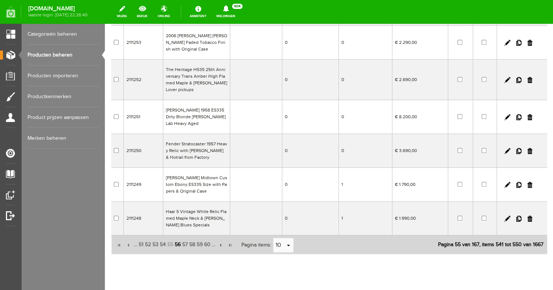
click at [182, 237] on span "56" at bounding box center [177, 244] width 7 height 15
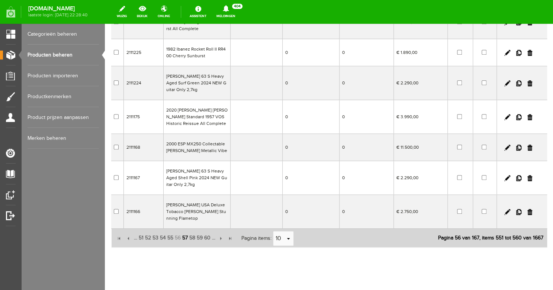
click at [189, 231] on span "57" at bounding box center [185, 238] width 7 height 15
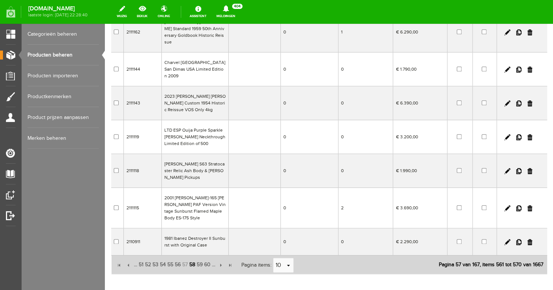
click at [196, 258] on span "58" at bounding box center [192, 265] width 7 height 15
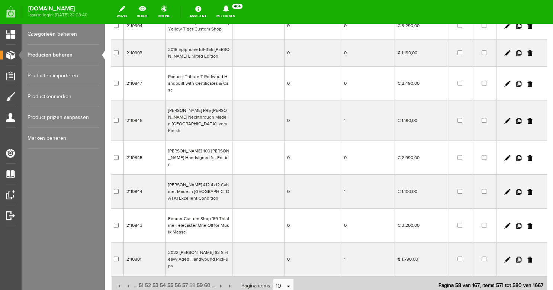
scroll to position [175, 0]
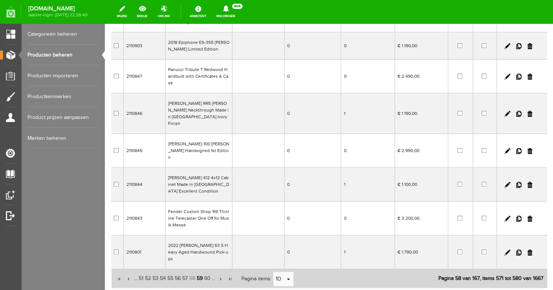
click at [202, 271] on span "59" at bounding box center [199, 278] width 7 height 15
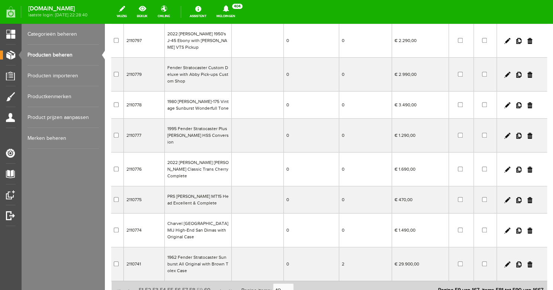
scroll to position [182, 0]
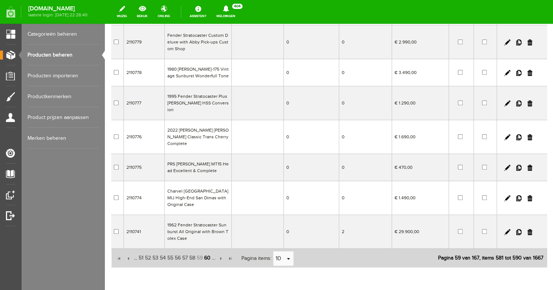
click at [211, 251] on span "60" at bounding box center [208, 258] width 8 height 15
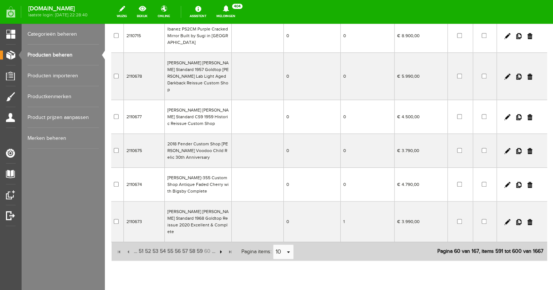
click at [224, 248] on input "button" at bounding box center [220, 252] width 8 height 8
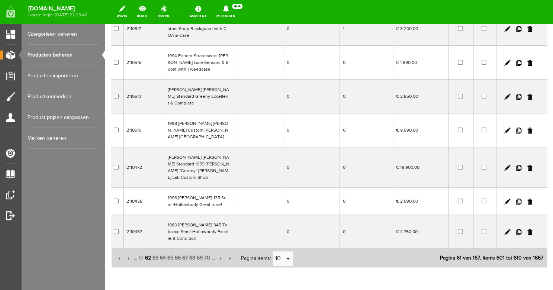
click at [150, 251] on span "62" at bounding box center [147, 258] width 7 height 15
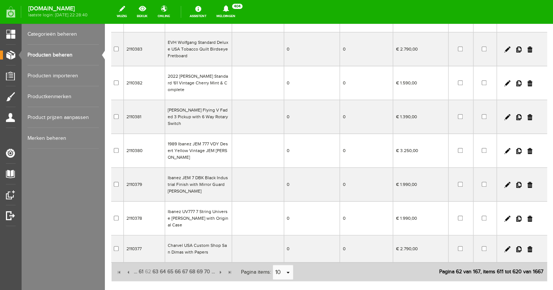
click at [157, 265] on span "63" at bounding box center [155, 272] width 7 height 15
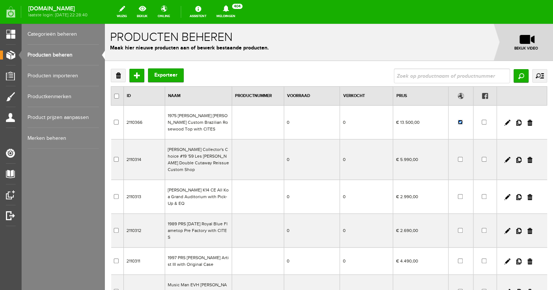
click at [461, 124] on input "checkbox" at bounding box center [460, 122] width 5 height 5
checkbox input "false"
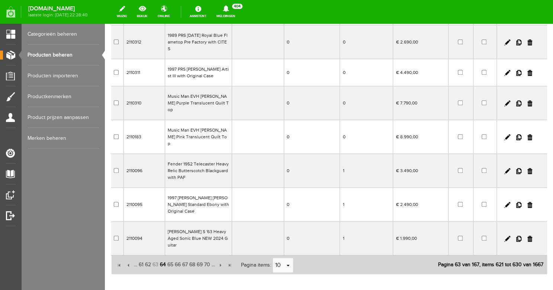
click at [166, 258] on span "64" at bounding box center [162, 265] width 7 height 15
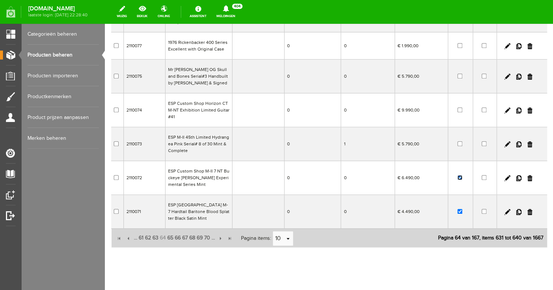
click at [460, 175] on input "checkbox" at bounding box center [460, 177] width 5 height 5
checkbox input "false"
click at [460, 209] on input "checkbox" at bounding box center [460, 211] width 5 height 5
checkbox input "false"
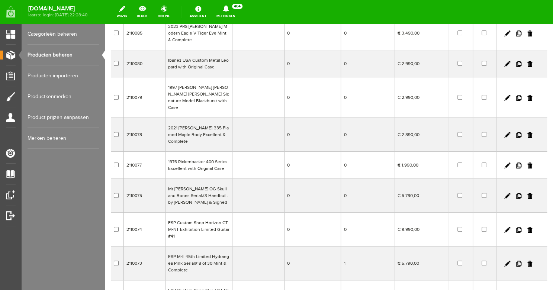
scroll to position [0, 0]
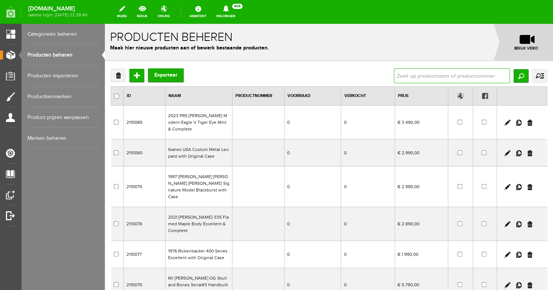
click at [410, 81] on input "text" at bounding box center [452, 75] width 116 height 15
type input "maybach"
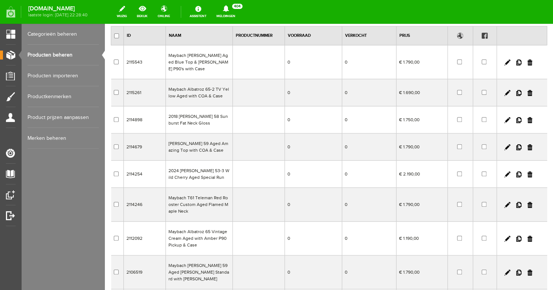
scroll to position [22, 0]
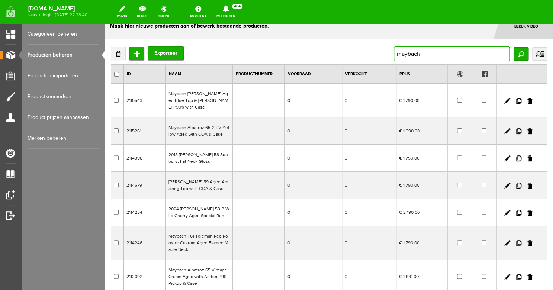
drag, startPoint x: 428, startPoint y: 53, endPoint x: 383, endPoint y: 53, distance: 44.7
click at [383, 53] on div "Verwijderen Toevoegen Exporteer maybach Zoeken uitgebreid zoeken Categorie Bass…" at bounding box center [329, 54] width 437 height 15
drag, startPoint x: 456, startPoint y: 51, endPoint x: 381, endPoint y: 49, distance: 75.2
click at [394, 49] on input "maybach" at bounding box center [452, 54] width 116 height 15
type input "[PERSON_NAME]"
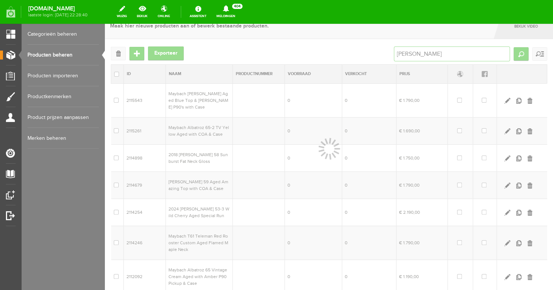
scroll to position [0, 0]
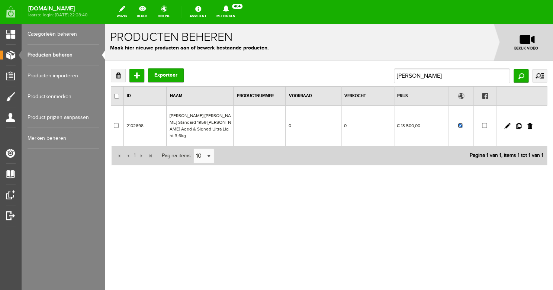
click at [460, 123] on input "checkbox" at bounding box center [460, 125] width 5 height 5
checkbox input "false"
drag, startPoint x: 422, startPoint y: 79, endPoint x: 394, endPoint y: 75, distance: 28.1
click at [394, 75] on div "Verwijderen Toevoegen Exporteer [PERSON_NAME] Zoeken uitgebreid zoeken Categori…" at bounding box center [329, 75] width 437 height 15
drag, startPoint x: 421, startPoint y: 76, endPoint x: 389, endPoint y: 76, distance: 31.6
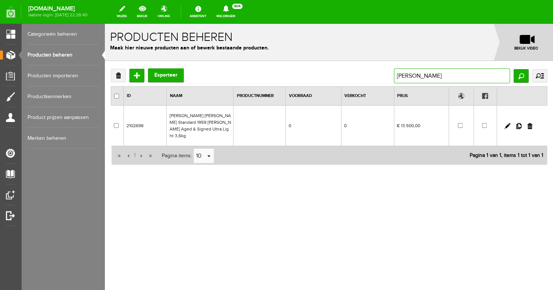
click at [394, 76] on input "[PERSON_NAME]" at bounding box center [452, 75] width 116 height 15
type input "collectors choice"
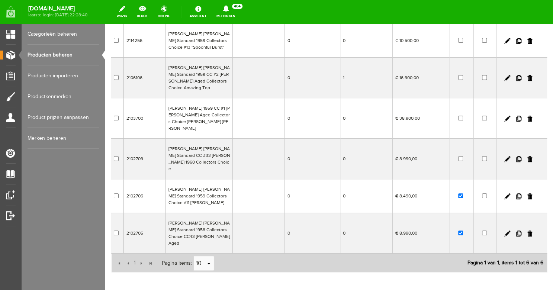
scroll to position [87, 0]
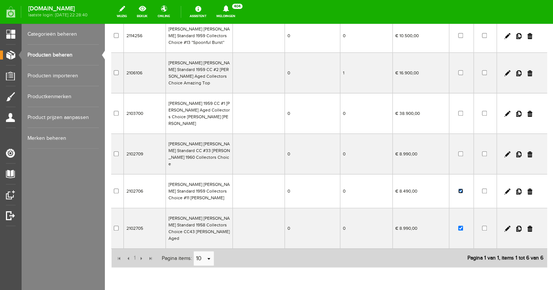
click at [462, 189] on input "checkbox" at bounding box center [460, 191] width 5 height 5
checkbox input "false"
click at [461, 226] on input "checkbox" at bounding box center [460, 228] width 5 height 5
checkbox input "false"
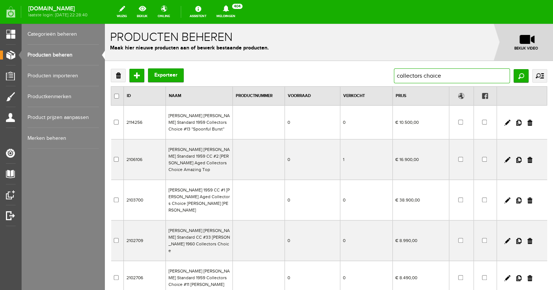
drag, startPoint x: 453, startPoint y: 76, endPoint x: 384, endPoint y: 77, distance: 69.6
click at [384, 77] on div "Verwijderen Toevoegen Exporteer collectors choice Zoeken uitgebreid zoeken Cate…" at bounding box center [329, 75] width 437 height 15
drag, startPoint x: 447, startPoint y: 80, endPoint x: 384, endPoint y: 79, distance: 62.5
click at [394, 79] on input "collectors choice" at bounding box center [452, 75] width 116 height 15
type input ","
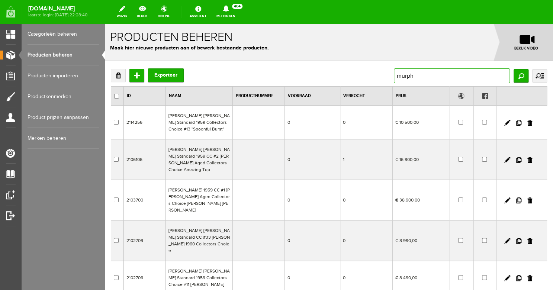
type input "[PERSON_NAME]"
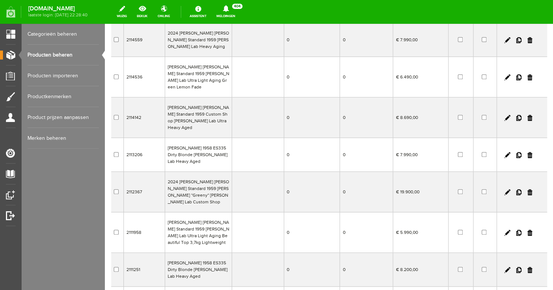
scroll to position [215, 0]
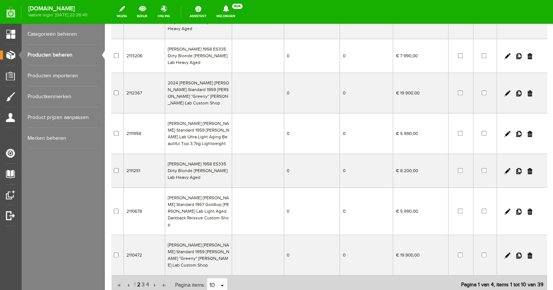
click at [138, 278] on span "2" at bounding box center [139, 285] width 4 height 15
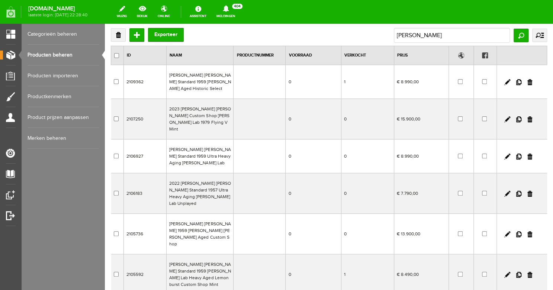
scroll to position [222, 0]
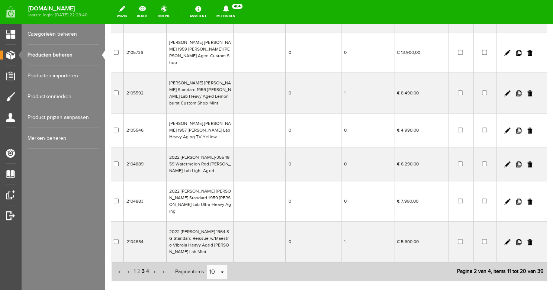
click at [143, 264] on span "3" at bounding box center [143, 271] width 4 height 15
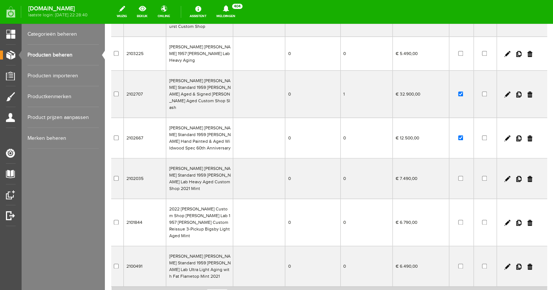
scroll to position [223, 0]
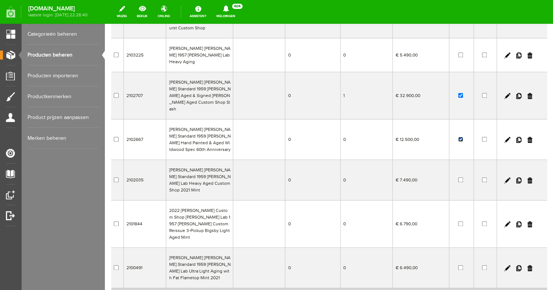
click at [461, 137] on input "checkbox" at bounding box center [460, 139] width 5 height 5
checkbox input "false"
click at [461, 93] on input "checkbox" at bounding box center [460, 95] width 5 height 5
checkbox input "false"
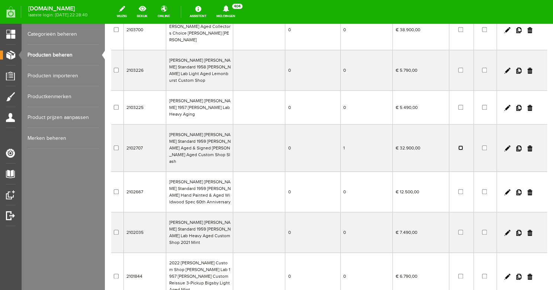
scroll to position [0, 0]
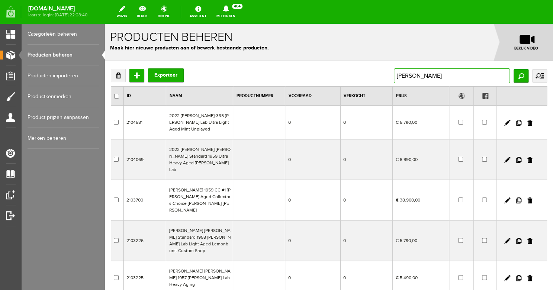
click at [425, 82] on input "[PERSON_NAME]" at bounding box center [452, 75] width 116 height 15
drag, startPoint x: 430, startPoint y: 80, endPoint x: 389, endPoint y: 80, distance: 40.6
click at [394, 80] on input "[PERSON_NAME]" at bounding box center [452, 75] width 116 height 15
click at [424, 76] on input "[PERSON_NAME]" at bounding box center [452, 75] width 116 height 15
drag, startPoint x: 434, startPoint y: 76, endPoint x: 390, endPoint y: 76, distance: 43.9
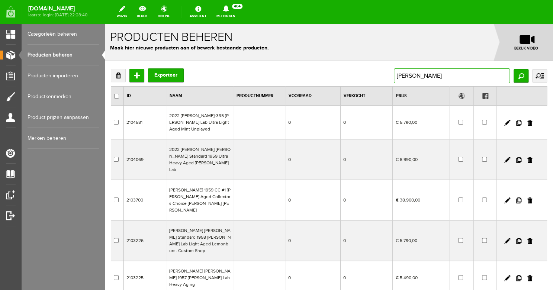
click at [394, 76] on input "[PERSON_NAME]" at bounding box center [452, 75] width 116 height 15
type input "aloha"
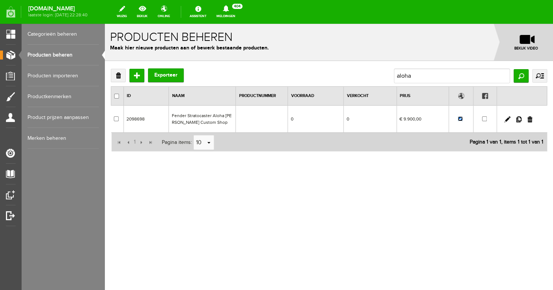
click at [461, 120] on input "checkbox" at bounding box center [460, 118] width 5 height 5
checkbox input "false"
click at [421, 75] on input "aloha" at bounding box center [452, 75] width 116 height 15
drag, startPoint x: 440, startPoint y: 74, endPoint x: 381, endPoint y: 73, distance: 59.5
click at [394, 73] on input "aloha" at bounding box center [452, 75] width 116 height 15
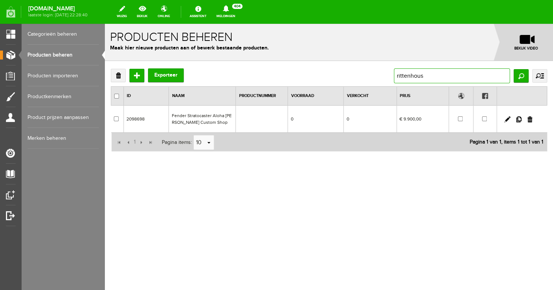
type input "[PERSON_NAME]"
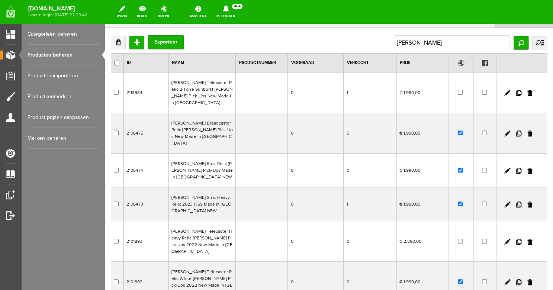
scroll to position [58, 0]
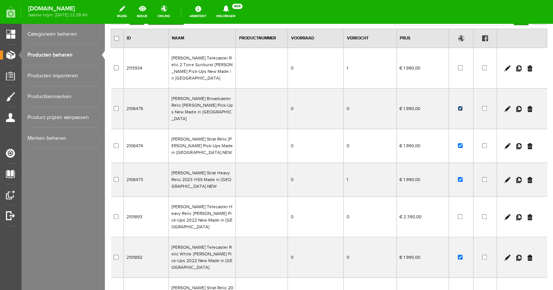
click at [461, 106] on input "checkbox" at bounding box center [460, 108] width 5 height 5
checkbox input "false"
click at [461, 143] on input "checkbox" at bounding box center [460, 145] width 5 height 5
checkbox input "false"
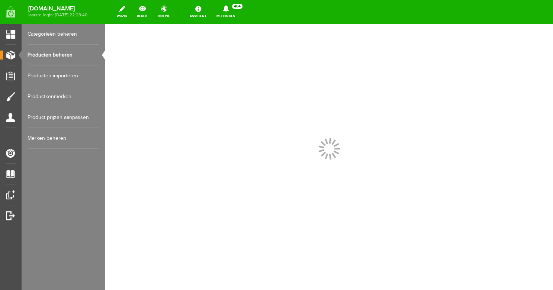
scroll to position [105, 0]
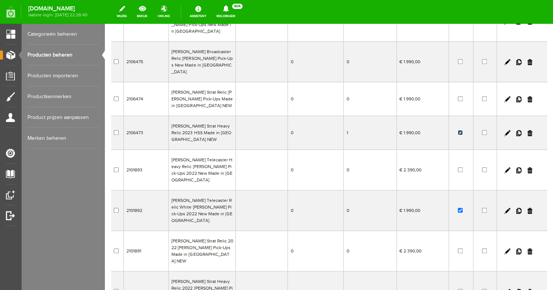
click at [460, 130] on input "checkbox" at bounding box center [460, 132] width 5 height 5
checkbox input "false"
click at [460, 208] on input "checkbox" at bounding box center [460, 210] width 5 height 5
checkbox input "false"
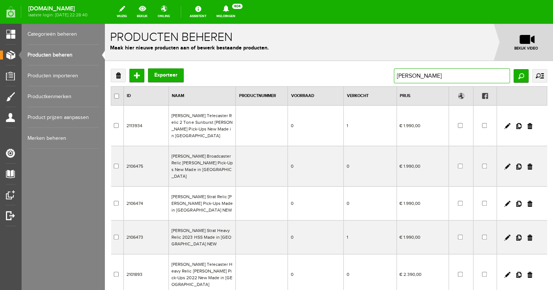
click at [442, 82] on input "[PERSON_NAME]" at bounding box center [452, 75] width 116 height 15
drag, startPoint x: 448, startPoint y: 77, endPoint x: 383, endPoint y: 76, distance: 65.1
click at [394, 76] on input "[PERSON_NAME]" at bounding box center [452, 75] width 116 height 15
type input "pensa"
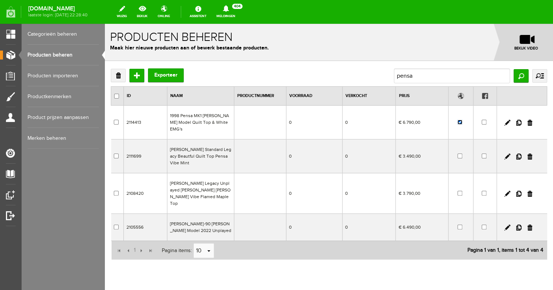
click at [461, 120] on input "checkbox" at bounding box center [460, 122] width 5 height 5
checkbox input "false"
click at [424, 73] on input "pensa" at bounding box center [452, 75] width 116 height 15
drag, startPoint x: 433, startPoint y: 75, endPoint x: 372, endPoint y: 75, distance: 61.0
click at [394, 75] on input "pensa" at bounding box center [452, 75] width 116 height 15
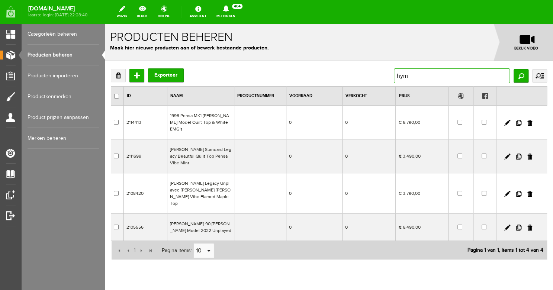
type input "hymn"
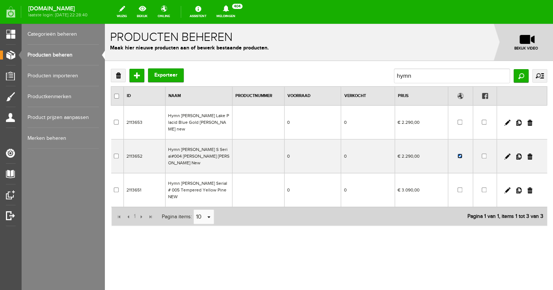
click at [460, 154] on input "checkbox" at bounding box center [460, 156] width 5 height 5
checkbox input "false"
click at [431, 75] on input "hymn" at bounding box center [452, 75] width 116 height 15
drag, startPoint x: 449, startPoint y: 76, endPoint x: 379, endPoint y: 75, distance: 70.0
click at [394, 75] on input "hymn" at bounding box center [452, 75] width 116 height 15
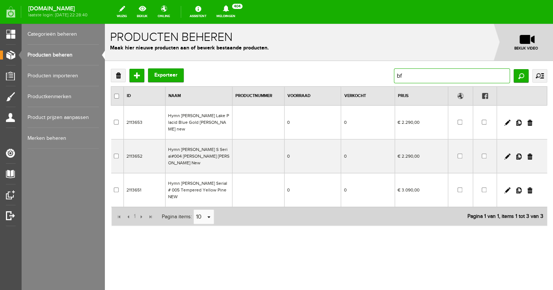
type input "bfr"
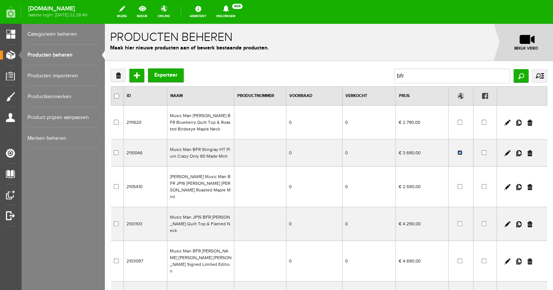
click at [460, 154] on input "checkbox" at bounding box center [460, 152] width 5 height 5
checkbox input "false"
click at [419, 80] on input "bfr" at bounding box center [452, 75] width 116 height 15
drag, startPoint x: 428, startPoint y: 80, endPoint x: 389, endPoint y: 76, distance: 39.7
click at [394, 76] on input "bfr" at bounding box center [452, 75] width 116 height 15
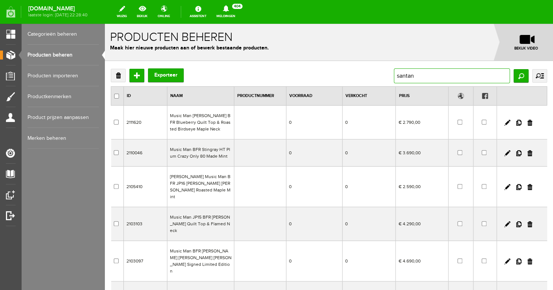
type input "[PERSON_NAME]"
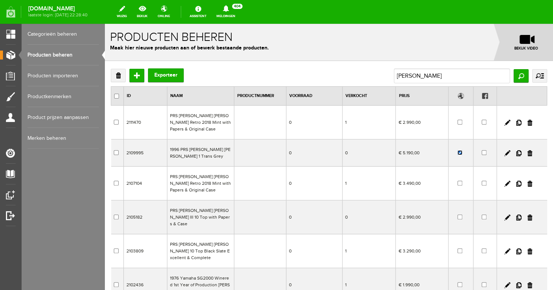
click at [460, 154] on input "checkbox" at bounding box center [460, 152] width 5 height 5
checkbox input "false"
click at [428, 77] on input "[PERSON_NAME]" at bounding box center [452, 75] width 116 height 15
drag, startPoint x: 443, startPoint y: 77, endPoint x: 383, endPoint y: 74, distance: 59.6
click at [394, 74] on input "[PERSON_NAME]" at bounding box center [452, 75] width 116 height 15
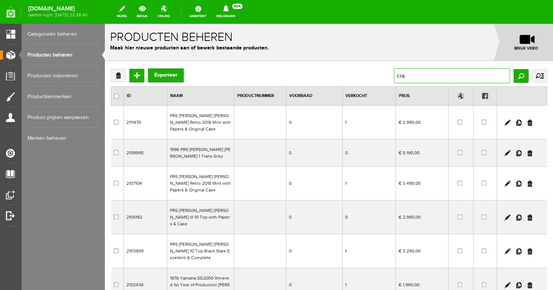
type input "cray"
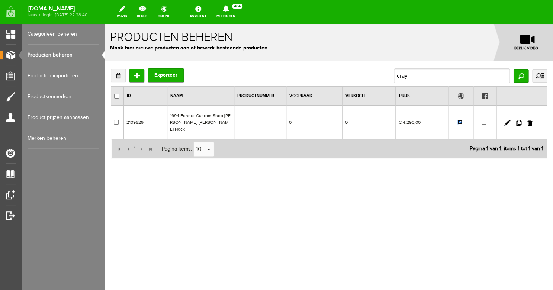
click at [461, 120] on input "checkbox" at bounding box center [460, 122] width 5 height 5
checkbox input "false"
click at [413, 77] on input "cray" at bounding box center [452, 75] width 116 height 15
drag, startPoint x: 428, startPoint y: 77, endPoint x: 389, endPoint y: 76, distance: 39.1
click at [394, 76] on input "cray" at bounding box center [452, 75] width 116 height 15
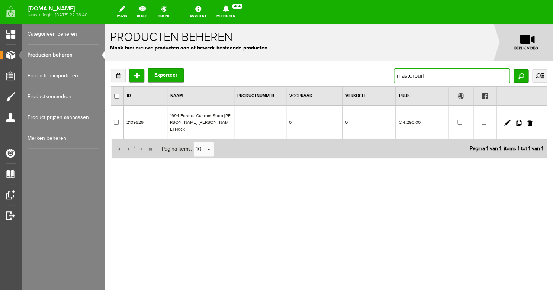
type input "masterbuilt"
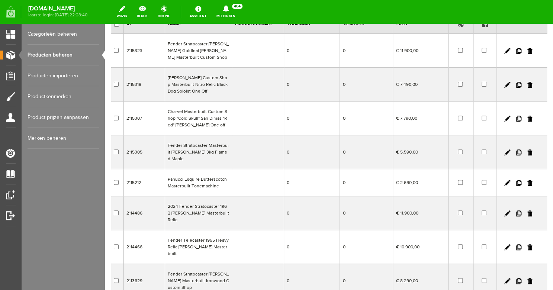
scroll to position [215, 0]
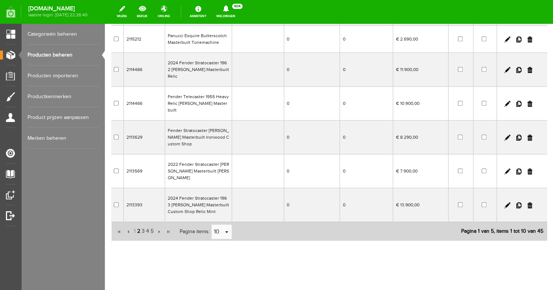
click at [139, 224] on span "2" at bounding box center [139, 231] width 4 height 15
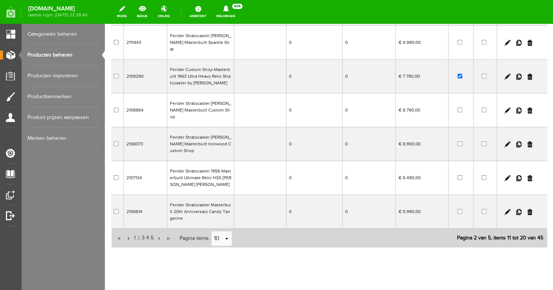
scroll to position [202, 0]
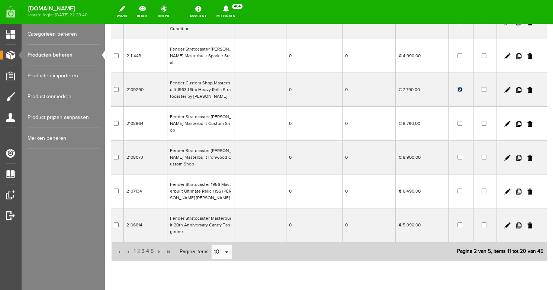
click at [461, 87] on input "checkbox" at bounding box center [460, 89] width 5 height 5
checkbox input "false"
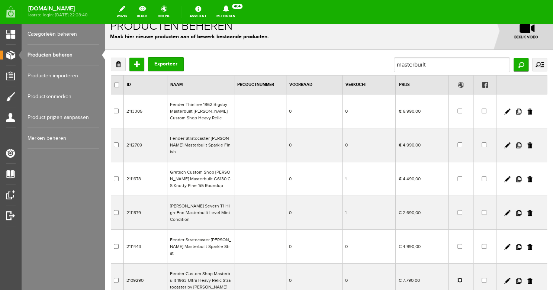
scroll to position [0, 0]
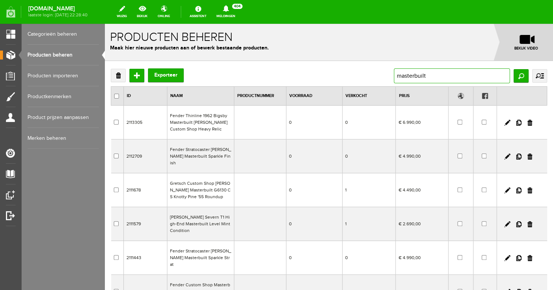
drag, startPoint x: 438, startPoint y: 74, endPoint x: 447, endPoint y: 73, distance: 9.4
click at [437, 74] on input "masterbuilt" at bounding box center [452, 75] width 116 height 15
drag, startPoint x: 447, startPoint y: 73, endPoint x: 391, endPoint y: 71, distance: 56.6
click at [394, 71] on input "masterbuilt" at bounding box center [452, 75] width 116 height 15
type input "1956"
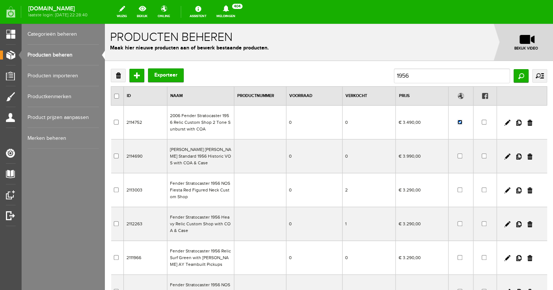
click at [458, 124] on input "checkbox" at bounding box center [460, 122] width 5 height 5
checkbox input "false"
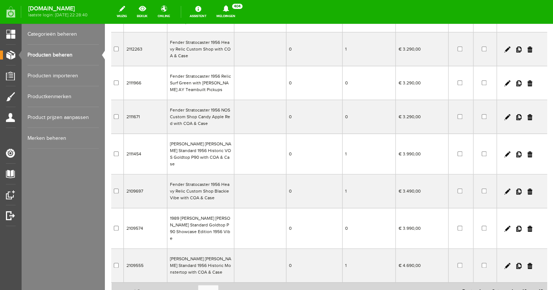
scroll to position [222, 0]
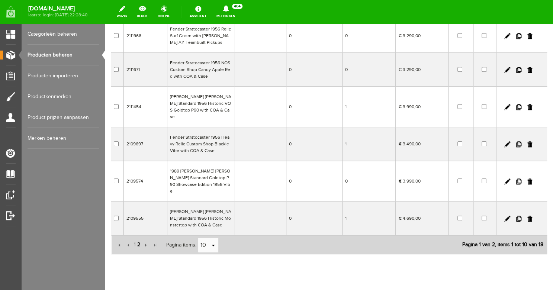
click at [140, 237] on span "2" at bounding box center [139, 244] width 4 height 15
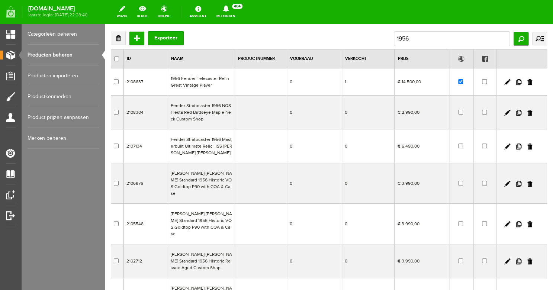
scroll to position [0, 0]
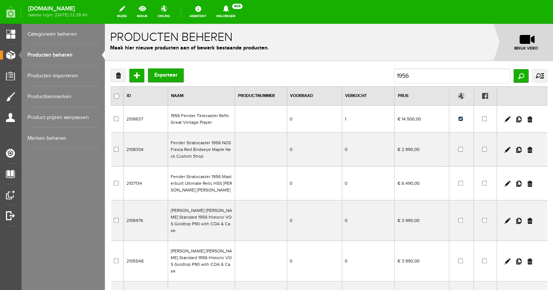
click at [463, 118] on input "checkbox" at bounding box center [460, 118] width 5 height 5
checkbox input "false"
click at [423, 76] on input "1956" at bounding box center [452, 75] width 116 height 15
drag, startPoint x: 436, startPoint y: 78, endPoint x: 373, endPoint y: 76, distance: 62.9
click at [394, 76] on input "1956" at bounding box center [452, 75] width 116 height 15
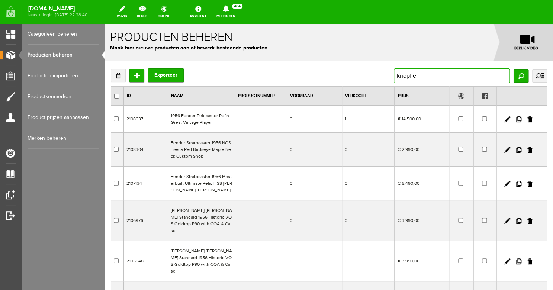
type input "[PERSON_NAME]"
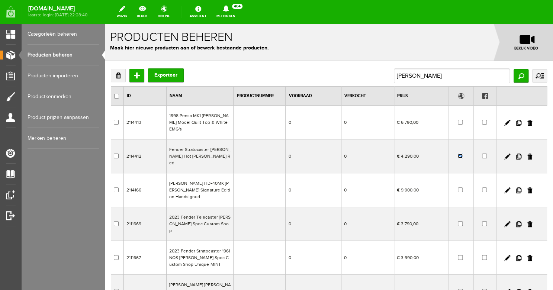
click at [461, 154] on input "checkbox" at bounding box center [460, 156] width 5 height 5
checkbox input "false"
drag, startPoint x: 422, startPoint y: 74, endPoint x: 386, endPoint y: 74, distance: 36.1
click at [386, 74] on div "Verwijderen Toevoegen Exporteer knopfler Zoeken uitgebreid zoeken Categorie Bas…" at bounding box center [329, 75] width 437 height 15
drag, startPoint x: 427, startPoint y: 77, endPoint x: 379, endPoint y: 76, distance: 48.0
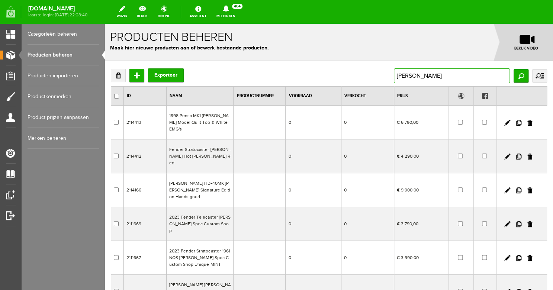
click at [394, 76] on input "[PERSON_NAME]" at bounding box center [452, 75] width 116 height 15
type input "gretsch"
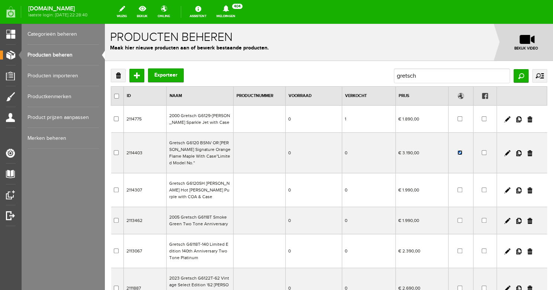
click at [460, 153] on input "checkbox" at bounding box center [460, 152] width 5 height 5
checkbox input "false"
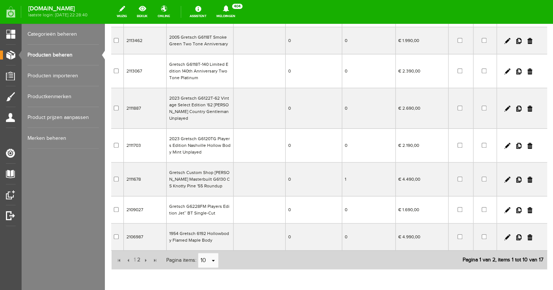
scroll to position [212, 0]
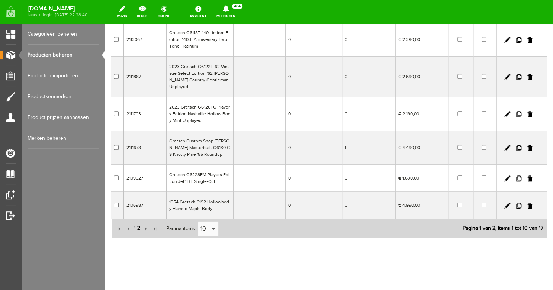
click at [140, 227] on span "2" at bounding box center [139, 228] width 4 height 15
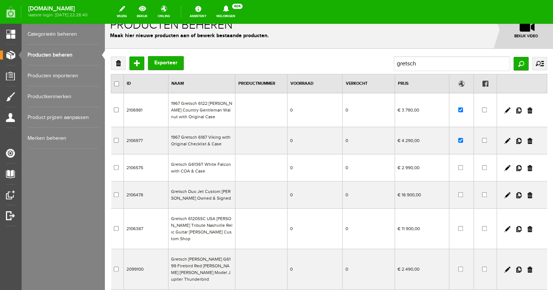
scroll to position [0, 0]
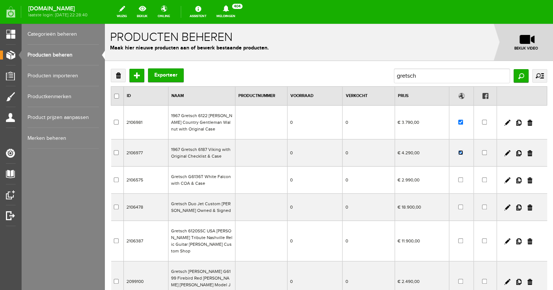
click at [460, 154] on input "checkbox" at bounding box center [460, 152] width 5 height 5
checkbox input "false"
click at [461, 123] on input "checkbox" at bounding box center [460, 122] width 5 height 5
checkbox input "false"
click at [426, 78] on input "gretsch" at bounding box center [452, 75] width 116 height 15
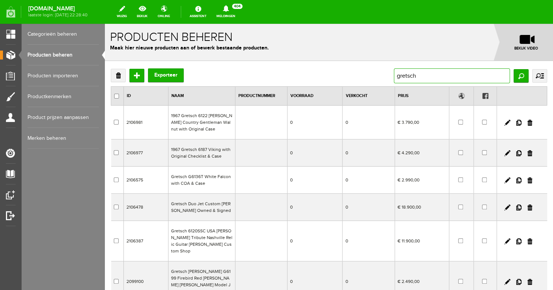
drag, startPoint x: 442, startPoint y: 79, endPoint x: 377, endPoint y: 74, distance: 65.6
click at [394, 74] on input "gretsch" at bounding box center [452, 75] width 116 height 15
type input "[PERSON_NAME]"
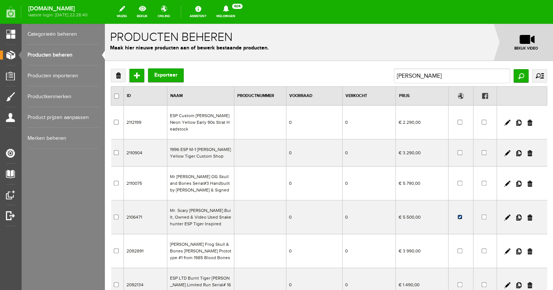
click at [461, 218] on input "checkbox" at bounding box center [460, 217] width 5 height 5
checkbox input "false"
click at [421, 80] on input "[PERSON_NAME]" at bounding box center [452, 75] width 116 height 15
drag, startPoint x: 428, startPoint y: 75, endPoint x: 370, endPoint y: 74, distance: 57.7
click at [394, 74] on input "[PERSON_NAME]" at bounding box center [452, 75] width 116 height 15
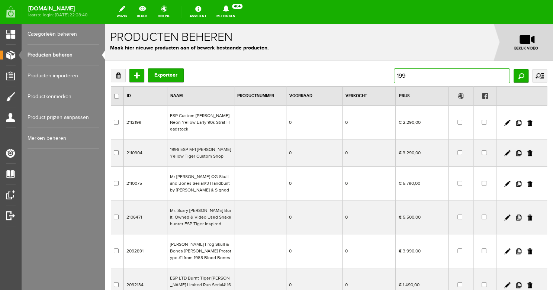
type input "1990"
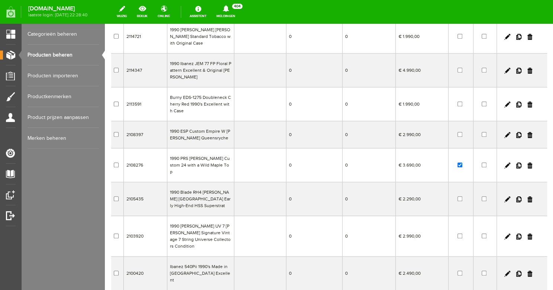
scroll to position [159, 0]
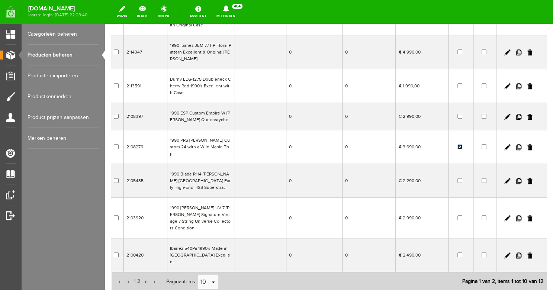
click at [462, 144] on input "checkbox" at bounding box center [460, 146] width 5 height 5
checkbox input "false"
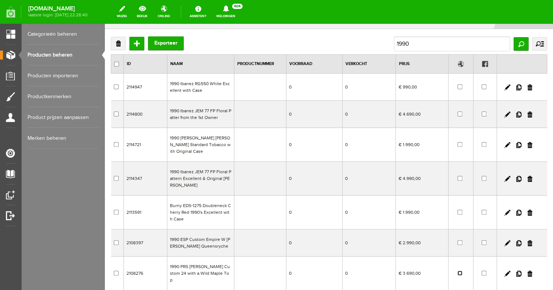
scroll to position [0, 0]
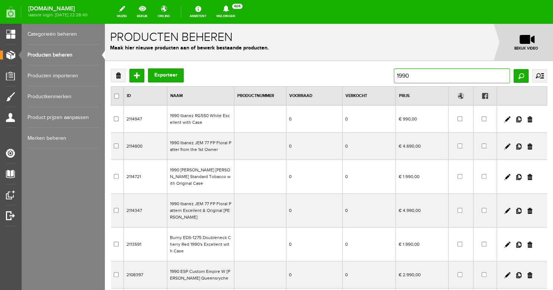
click at [419, 77] on input "1990" at bounding box center [452, 75] width 116 height 15
drag, startPoint x: 428, startPoint y: 76, endPoint x: 374, endPoint y: 75, distance: 53.2
click at [394, 75] on input "1990" at bounding box center [452, 75] width 116 height 15
type input "1979"
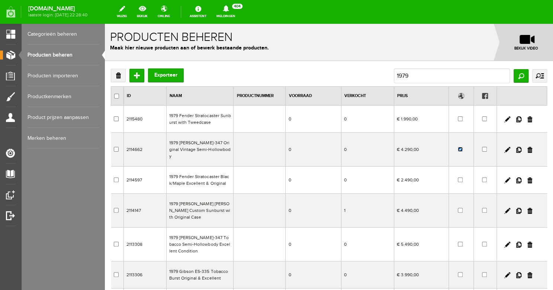
click at [461, 147] on input "checkbox" at bounding box center [460, 149] width 5 height 5
checkbox input "false"
click at [416, 76] on input "1979" at bounding box center [452, 75] width 116 height 15
drag, startPoint x: 434, startPoint y: 76, endPoint x: 383, endPoint y: 75, distance: 51.7
click at [394, 75] on input "1979" at bounding box center [452, 75] width 116 height 15
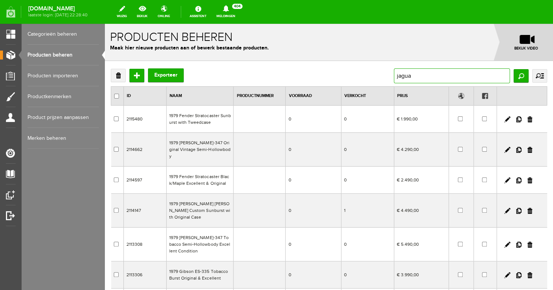
type input "jaguar"
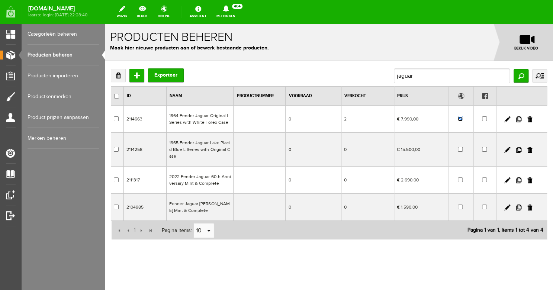
click at [461, 119] on input "checkbox" at bounding box center [460, 118] width 5 height 5
checkbox input "false"
click at [423, 76] on input "jaguar" at bounding box center [452, 75] width 116 height 15
drag, startPoint x: 439, startPoint y: 75, endPoint x: 375, endPoint y: 75, distance: 63.6
click at [394, 75] on input "jaguar" at bounding box center [452, 75] width 116 height 15
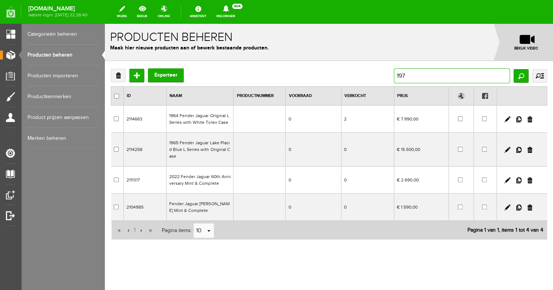
type input "1972"
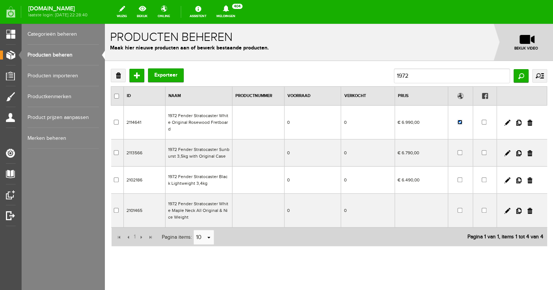
drag, startPoint x: 428, startPoint y: 105, endPoint x: 459, endPoint y: 118, distance: 33.7
click at [459, 120] on input "checkbox" at bounding box center [460, 122] width 5 height 5
checkbox input "false"
click at [416, 73] on input "1972" at bounding box center [452, 75] width 116 height 15
drag, startPoint x: 432, startPoint y: 78, endPoint x: 375, endPoint y: 74, distance: 57.4
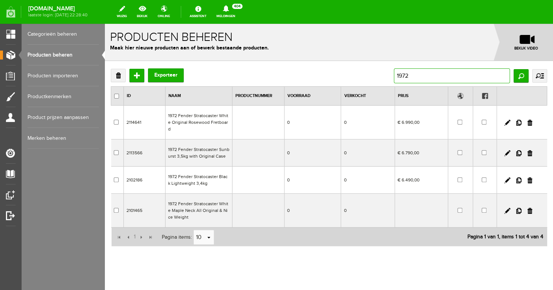
click at [394, 74] on input "1972" at bounding box center [452, 75] width 116 height 15
type input "faded"
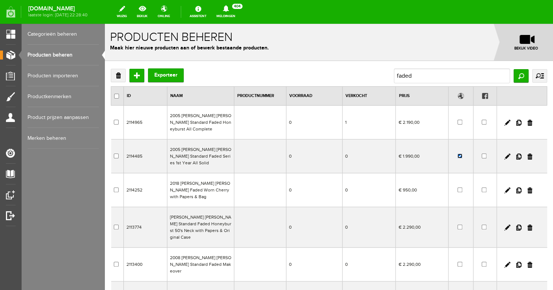
click at [461, 156] on input "checkbox" at bounding box center [460, 156] width 5 height 5
checkbox input "false"
click at [419, 76] on input "faded" at bounding box center [452, 75] width 116 height 15
drag, startPoint x: 436, startPoint y: 77, endPoint x: 384, endPoint y: 77, distance: 52.1
click at [394, 77] on input "faded" at bounding box center [452, 75] width 116 height 15
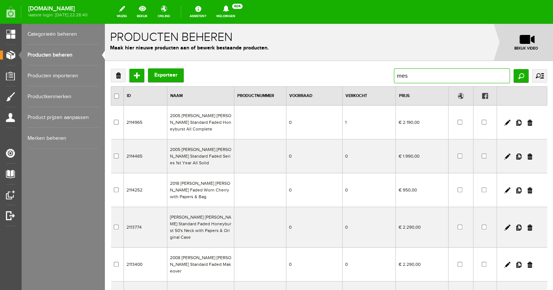
type input "mesa"
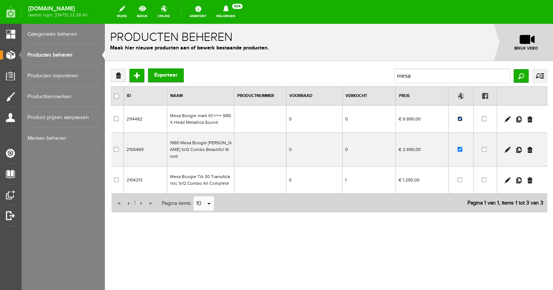
click at [462, 119] on input "checkbox" at bounding box center [460, 118] width 5 height 5
checkbox input "false"
click at [461, 147] on input "checkbox" at bounding box center [460, 149] width 5 height 5
checkbox input "false"
click at [429, 76] on input "mesa" at bounding box center [452, 75] width 116 height 15
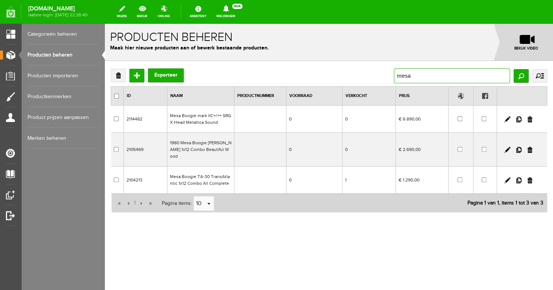
drag, startPoint x: 438, startPoint y: 77, endPoint x: 386, endPoint y: 76, distance: 51.7
click at [394, 76] on input "mesa" at bounding box center [452, 75] width 116 height 15
type input "1957"
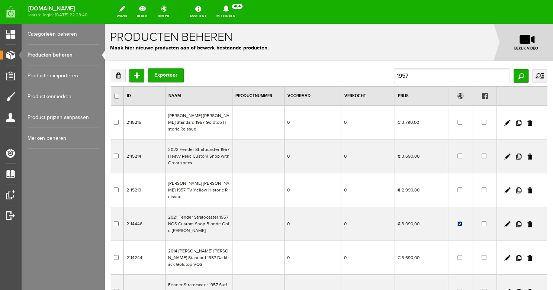
click at [461, 221] on input "checkbox" at bounding box center [460, 223] width 5 height 5
checkbox input "false"
click at [410, 78] on input "1957" at bounding box center [452, 75] width 116 height 15
drag, startPoint x: 422, startPoint y: 76, endPoint x: 389, endPoint y: 76, distance: 32.7
click at [394, 76] on input "1957" at bounding box center [452, 75] width 116 height 15
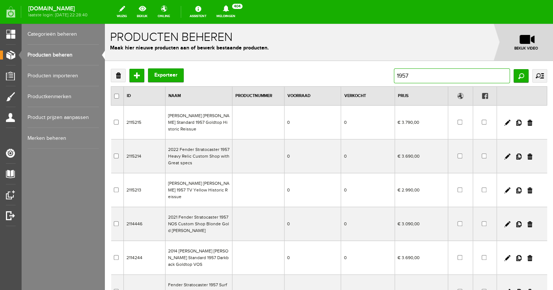
type input "p"
type input "c"
type input "prs"
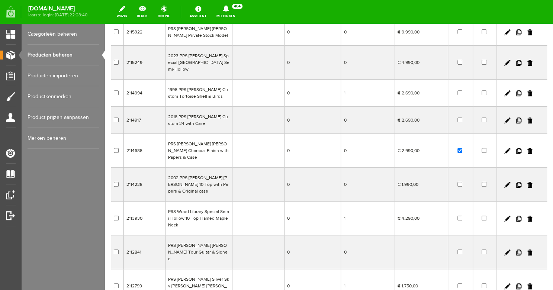
scroll to position [98, 0]
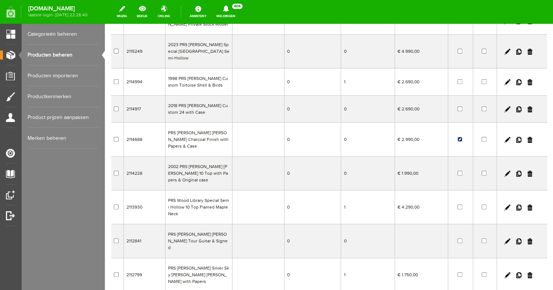
click at [458, 142] on input "checkbox" at bounding box center [460, 139] width 5 height 5
checkbox input "false"
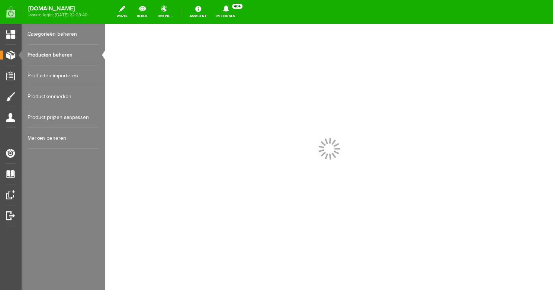
scroll to position [195, 0]
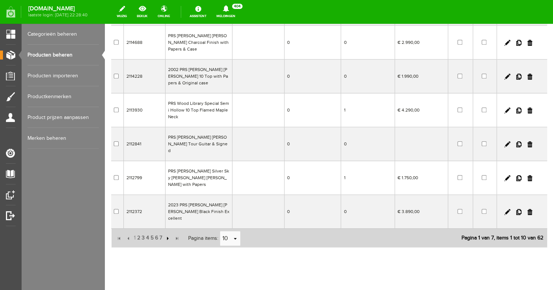
click at [169, 234] on input "button" at bounding box center [167, 238] width 8 height 8
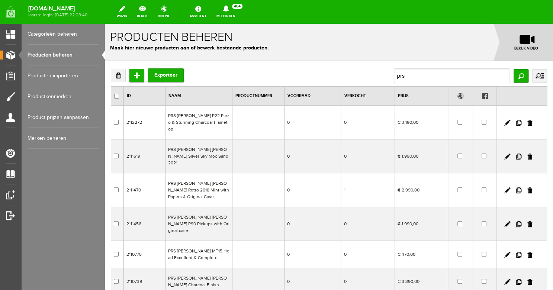
scroll to position [189, 0]
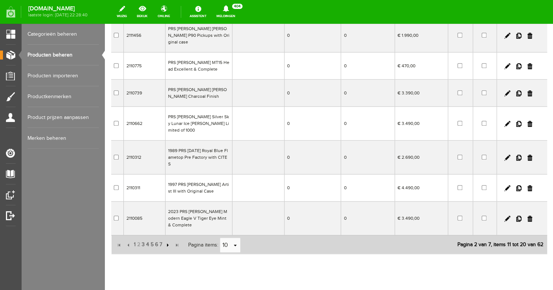
click at [167, 241] on input "button" at bounding box center [167, 245] width 8 height 8
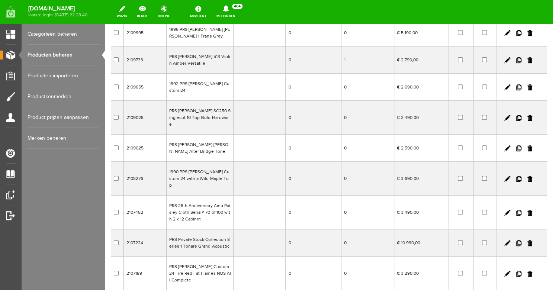
scroll to position [175, 0]
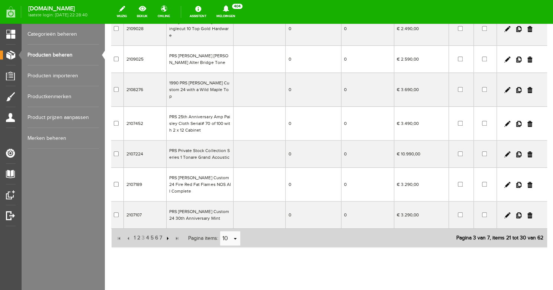
click at [167, 234] on input "button" at bounding box center [167, 238] width 8 height 8
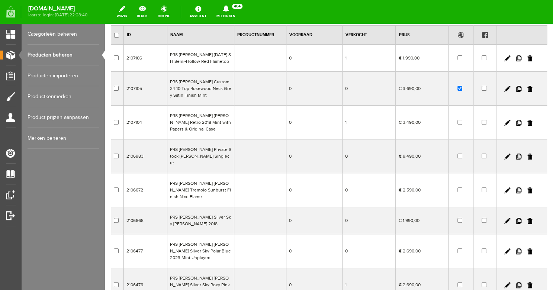
scroll to position [0, 0]
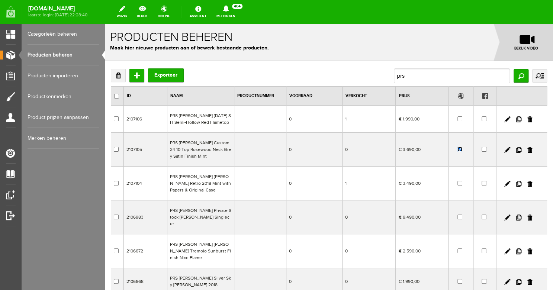
click at [463, 149] on input "checkbox" at bounding box center [460, 149] width 5 height 5
checkbox input "false"
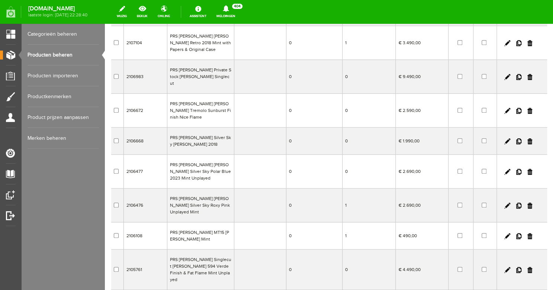
scroll to position [202, 0]
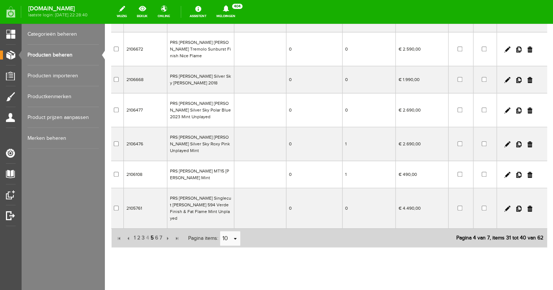
click at [153, 231] on span "5" at bounding box center [152, 238] width 4 height 15
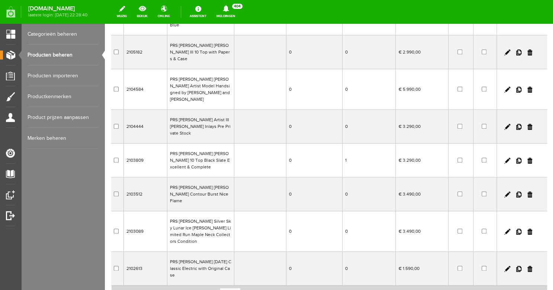
scroll to position [215, 0]
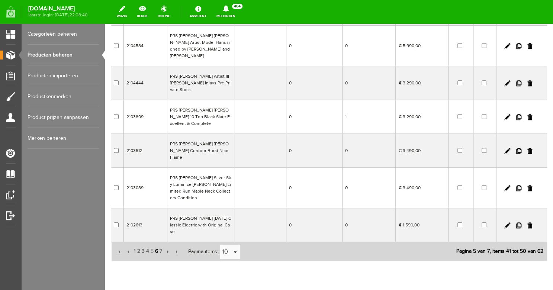
click at [158, 244] on span "6" at bounding box center [156, 251] width 4 height 15
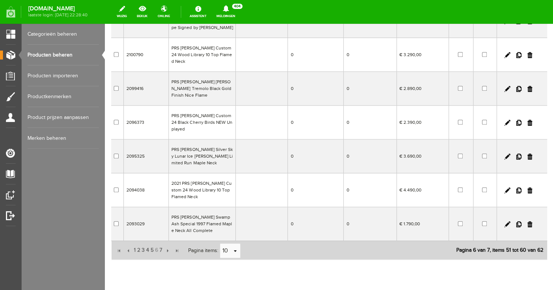
scroll to position [222, 0]
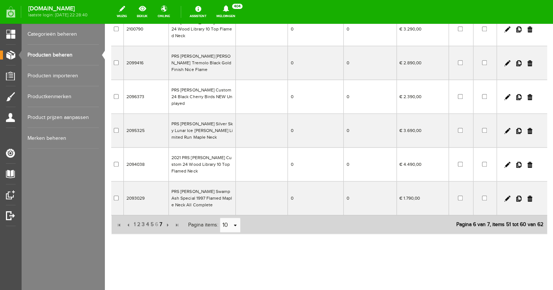
click at [163, 225] on span "7" at bounding box center [161, 224] width 4 height 15
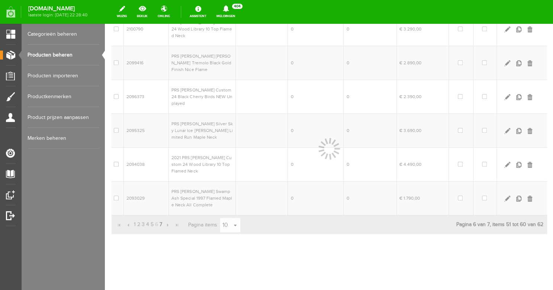
scroll to position [0, 0]
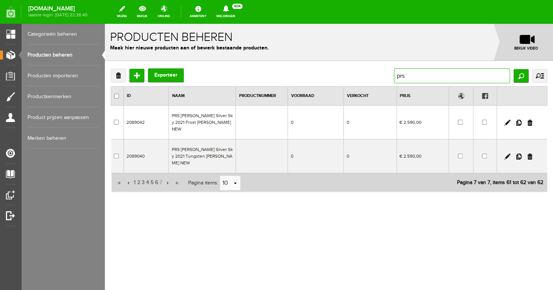
click at [418, 76] on input "prs" at bounding box center [452, 75] width 116 height 15
drag, startPoint x: 427, startPoint y: 77, endPoint x: 378, endPoint y: 77, distance: 49.1
click at [394, 77] on input "prs" at bounding box center [452, 75] width 116 height 15
type input "nighthawk"
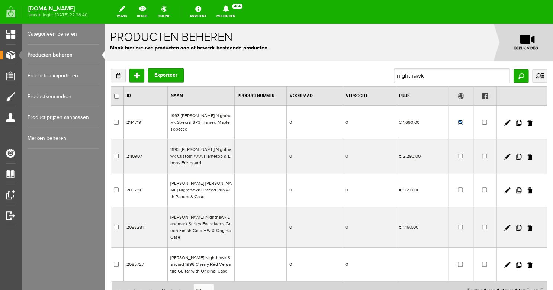
click at [461, 120] on input "checkbox" at bounding box center [460, 122] width 5 height 5
checkbox input "false"
click at [438, 78] on input "nighthawk" at bounding box center [452, 75] width 116 height 15
drag, startPoint x: 449, startPoint y: 79, endPoint x: 385, endPoint y: 75, distance: 64.1
click at [394, 75] on input "nighthawk" at bounding box center [452, 75] width 116 height 15
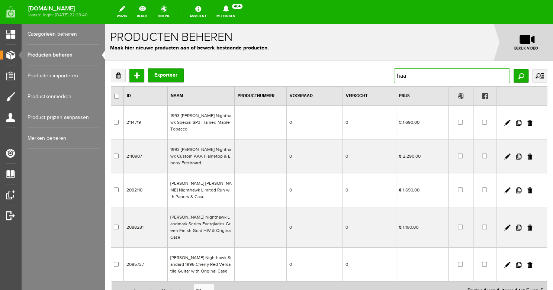
type input "haar"
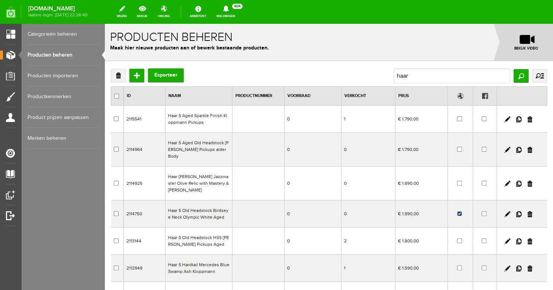
click at [460, 211] on input "checkbox" at bounding box center [459, 213] width 5 height 5
checkbox input "false"
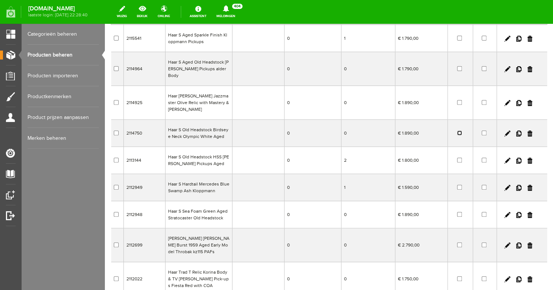
scroll to position [175, 0]
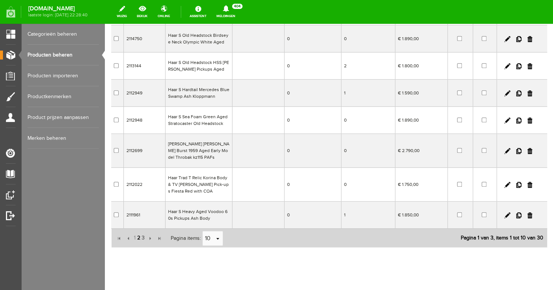
click at [139, 231] on span "2" at bounding box center [139, 238] width 4 height 15
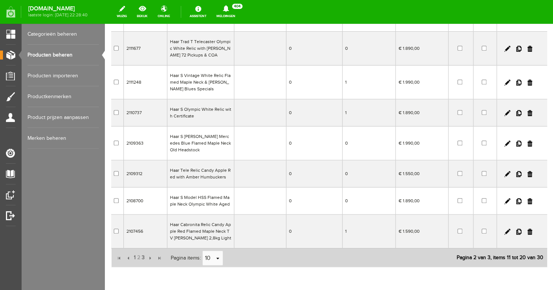
scroll to position [195, 0]
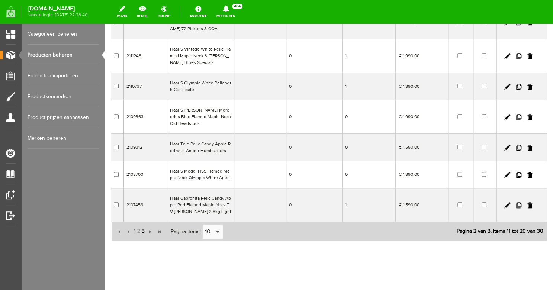
click at [144, 224] on span "3" at bounding box center [143, 231] width 4 height 15
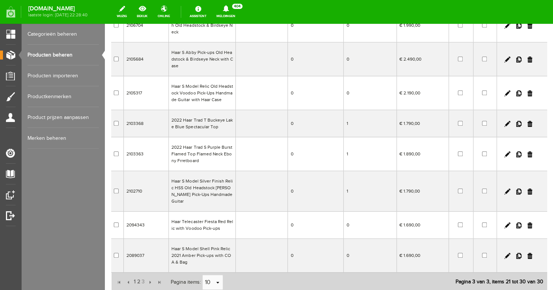
scroll to position [0, 0]
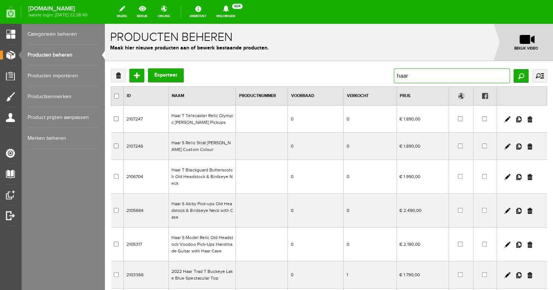
click at [421, 74] on input "haar" at bounding box center [452, 75] width 116 height 15
drag, startPoint x: 441, startPoint y: 76, endPoint x: 380, endPoint y: 76, distance: 61.4
click at [394, 76] on input "haar" at bounding box center [452, 75] width 116 height 15
type input "valley"
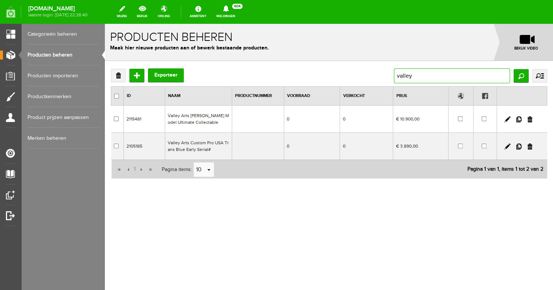
drag, startPoint x: 417, startPoint y: 79, endPoint x: 390, endPoint y: 75, distance: 27.1
click at [390, 75] on div "Verwijderen Toevoegen Exporteer valley [GEOGRAPHIC_DATA] uitgebreid zoeken Cate…" at bounding box center [329, 75] width 437 height 15
drag, startPoint x: 418, startPoint y: 76, endPoint x: 391, endPoint y: 75, distance: 27.6
click at [394, 75] on input "valley" at bounding box center [452, 75] width 116 height 15
type input "[PERSON_NAME]"
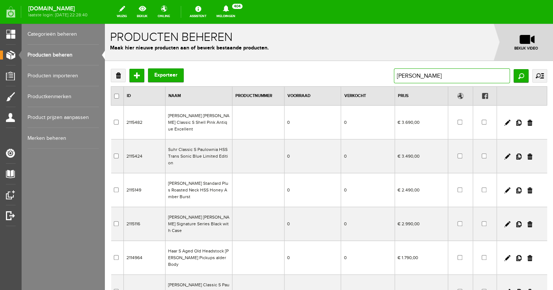
click at [412, 79] on input "[PERSON_NAME]" at bounding box center [452, 75] width 116 height 15
drag, startPoint x: 421, startPoint y: 79, endPoint x: 385, endPoint y: 74, distance: 35.7
click at [394, 74] on input "[PERSON_NAME]" at bounding box center [452, 75] width 116 height 15
type input "vintage white"
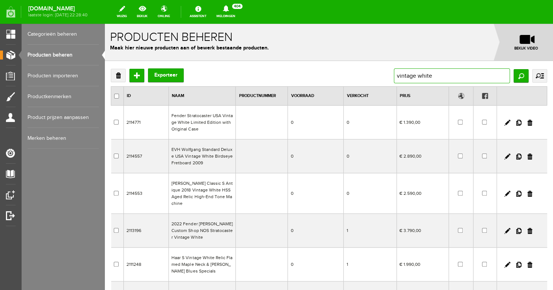
drag, startPoint x: 444, startPoint y: 77, endPoint x: 378, endPoint y: 73, distance: 65.6
click at [378, 73] on div "Verwijderen Toevoegen Exporteer vintage white Zoeken uitgebreid zoeken Categori…" at bounding box center [329, 75] width 437 height 15
drag, startPoint x: 448, startPoint y: 76, endPoint x: 391, endPoint y: 73, distance: 57.4
click at [394, 73] on input "vintage white" at bounding box center [452, 75] width 116 height 15
click at [405, 75] on input "amrican" at bounding box center [452, 75] width 116 height 15
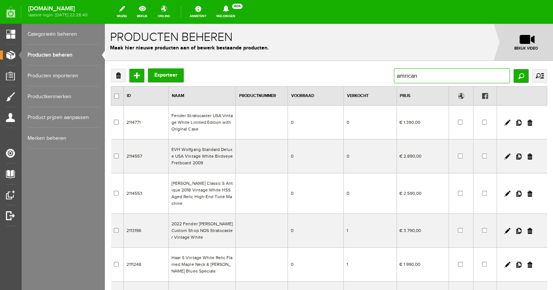
type input "american"
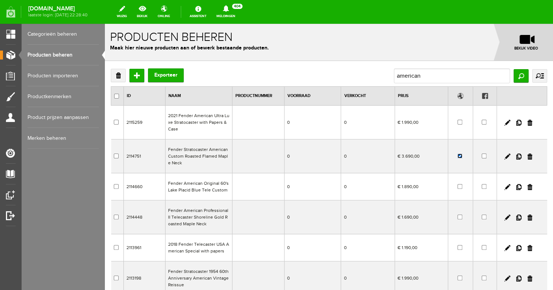
click at [460, 156] on input "checkbox" at bounding box center [460, 156] width 5 height 5
checkbox input "false"
drag, startPoint x: 427, startPoint y: 75, endPoint x: 383, endPoint y: 74, distance: 44.3
click at [383, 74] on div "Verwijderen Toevoegen Exporteer american Zoeken uitgebreid zoeken Categorie Bas…" at bounding box center [329, 75] width 437 height 15
drag, startPoint x: 423, startPoint y: 77, endPoint x: 379, endPoint y: 76, distance: 44.7
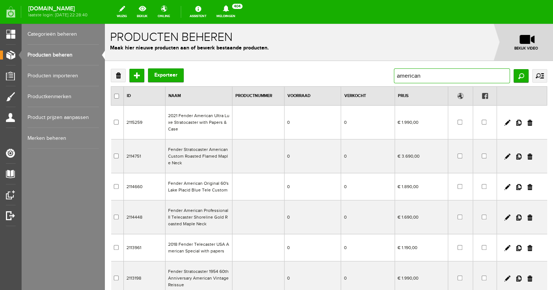
click at [394, 76] on input "american" at bounding box center [452, 75] width 116 height 15
type input "1958"
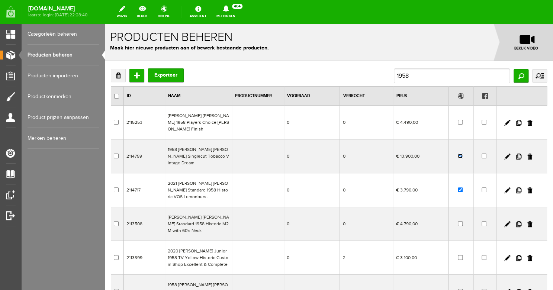
click at [461, 154] on input "checkbox" at bounding box center [460, 156] width 5 height 5
checkbox input "false"
click at [460, 188] on input "checkbox" at bounding box center [460, 190] width 5 height 5
checkbox input "false"
click at [419, 76] on input "1958" at bounding box center [452, 75] width 116 height 15
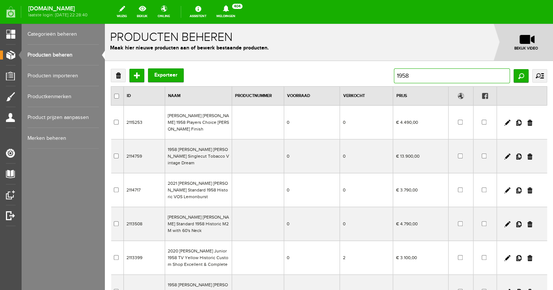
drag, startPoint x: 434, startPoint y: 77, endPoint x: 384, endPoint y: 76, distance: 50.2
click at [394, 76] on input "1958" at bounding box center [452, 75] width 116 height 15
type input "black2"
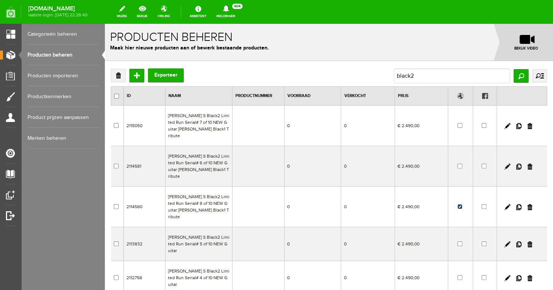
click at [460, 204] on input "checkbox" at bounding box center [460, 206] width 5 height 5
checkbox input "false"
click at [416, 75] on input "black2" at bounding box center [452, 75] width 116 height 15
drag, startPoint x: 430, startPoint y: 76, endPoint x: 385, endPoint y: 76, distance: 44.7
click at [394, 76] on input "black2" at bounding box center [452, 75] width 116 height 15
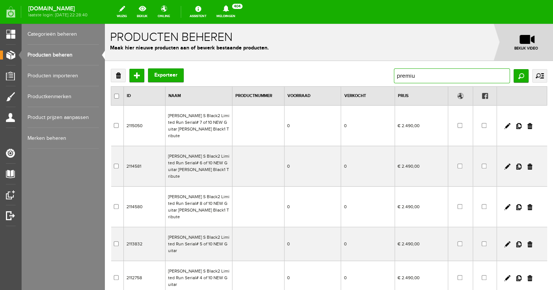
type input "premium"
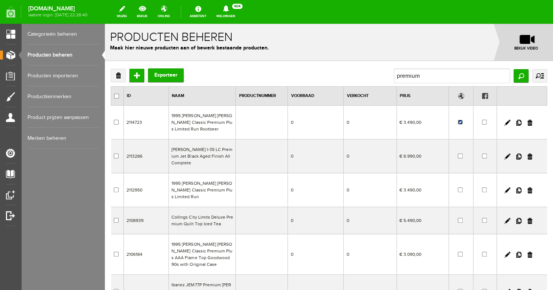
click at [458, 124] on input "checkbox" at bounding box center [460, 122] width 5 height 5
checkbox input "false"
click at [434, 77] on input "premium" at bounding box center [452, 75] width 116 height 15
drag, startPoint x: 440, startPoint y: 76, endPoint x: 383, endPoint y: 71, distance: 57.5
click at [394, 71] on input "premium" at bounding box center [452, 75] width 116 height 15
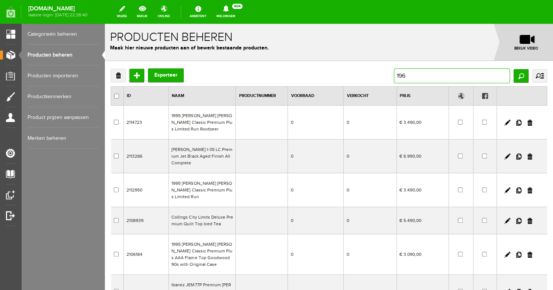
type input "1965"
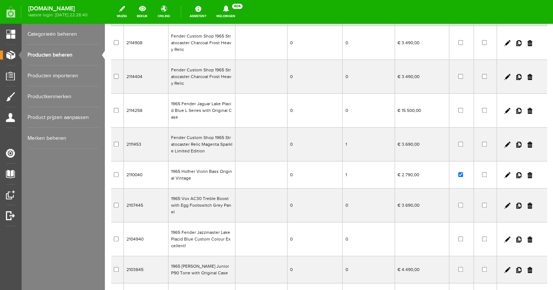
scroll to position [138, 0]
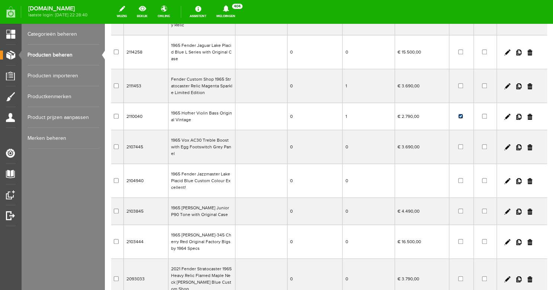
click at [461, 117] on input "checkbox" at bounding box center [460, 116] width 5 height 5
checkbox input "false"
